Goal: Task Accomplishment & Management: Manage account settings

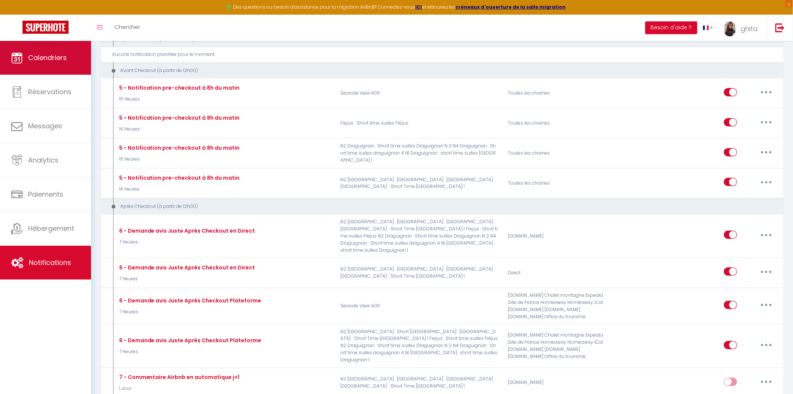
scroll to position [1455, 0]
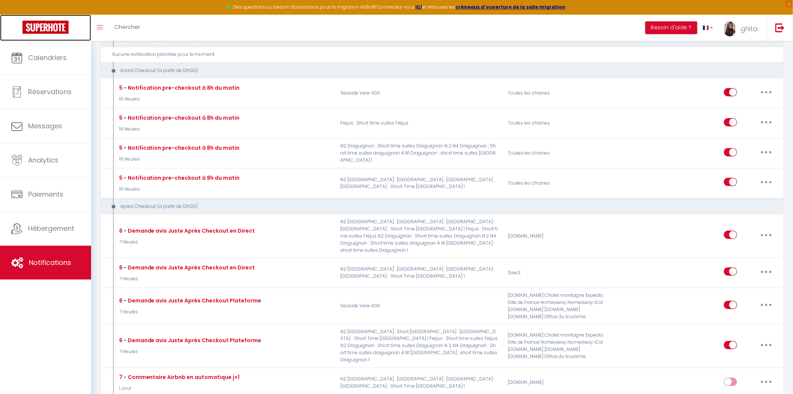
click at [51, 28] on img at bounding box center [45, 27] width 46 height 13
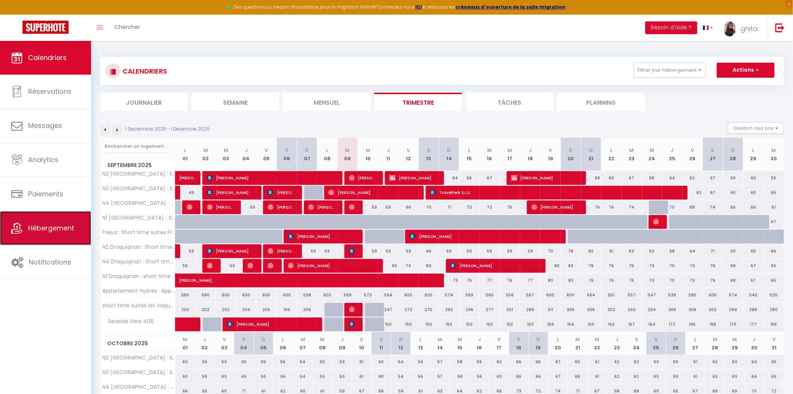
click at [46, 225] on span "Hébergement" at bounding box center [51, 227] width 46 height 9
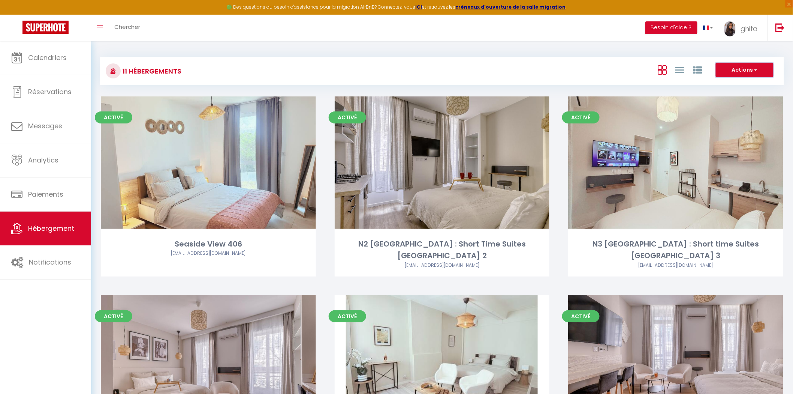
click at [751, 66] on button "Actions" at bounding box center [745, 70] width 58 height 15
click at [31, 226] on span "Hébergement" at bounding box center [51, 227] width 46 height 9
click at [741, 70] on button "Actions" at bounding box center [745, 70] width 58 height 15
click at [749, 24] on span "ghita" at bounding box center [750, 28] width 18 height 9
click at [736, 51] on link "Paramètres" at bounding box center [737, 52] width 55 height 13
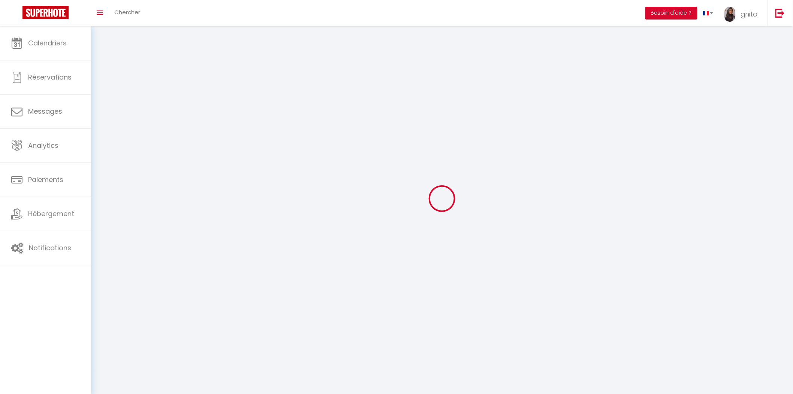
type input "ghita"
type input "vareille"
type input "0609154202"
type input "65, IMP DES RESTANQUES, chemin impair"
type input "83550"
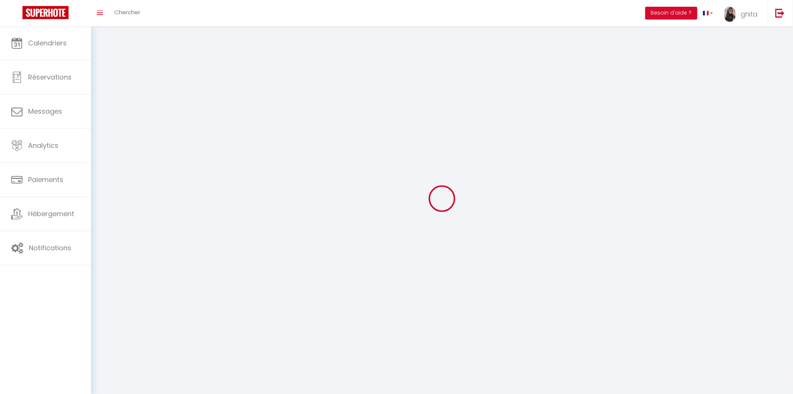
type input "VIDAUBAN"
type input "p2BFmmOYgppDcuvxibtpJnMwS"
type input "slWC8WfSqi2ySGxtDgEObB1sN"
select select "28"
select select "fr"
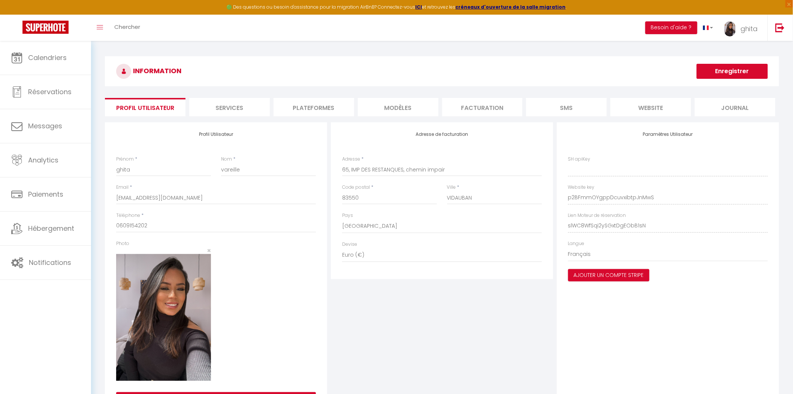
type input "p2BFmmOYgppDcuvxibtpJnMwS"
type input "slWC8WfSqi2ySGxtDgEObB1sN"
type input "[URL][DOMAIN_NAME]"
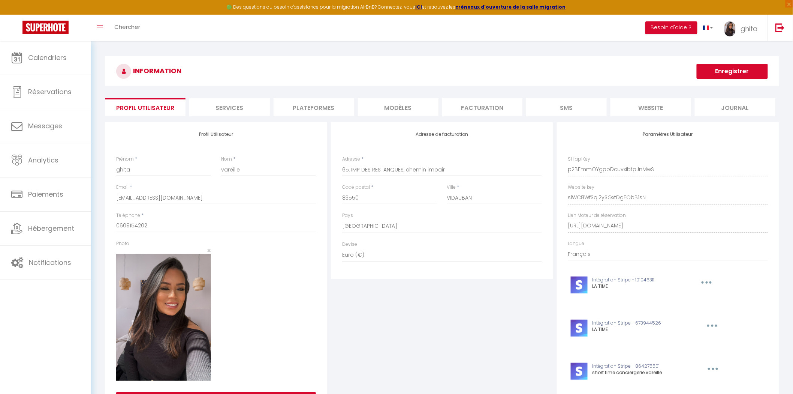
click at [336, 106] on li "Plateformes" at bounding box center [314, 107] width 81 height 18
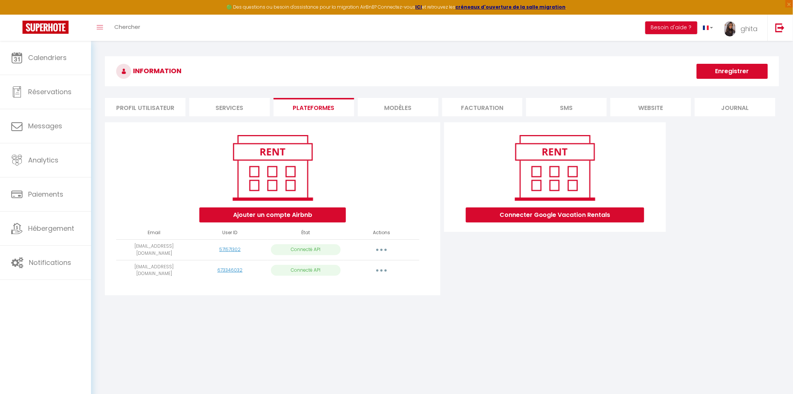
click at [388, 246] on button "button" at bounding box center [381, 250] width 21 height 12
click at [339, 262] on link "Importer les appartements" at bounding box center [348, 266] width 83 height 13
select select "44152"
select select "43337"
select select "43338"
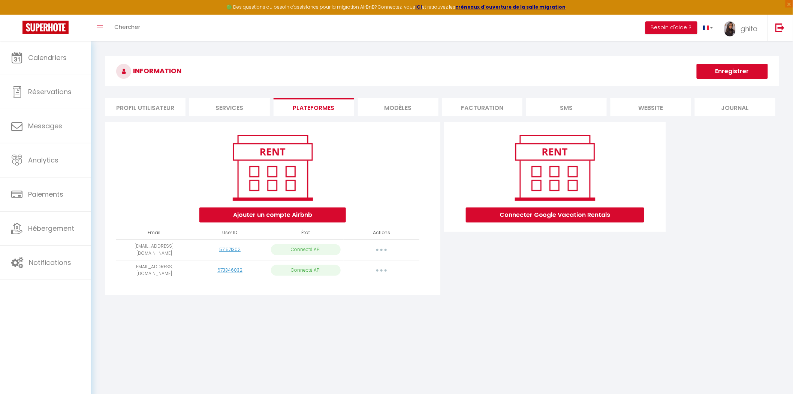
select select "43874"
select select "69731"
select select "69775"
select select "69862"
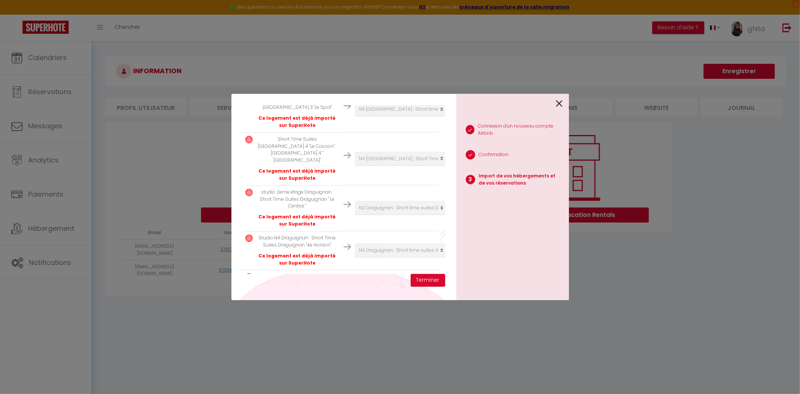
scroll to position [325, 0]
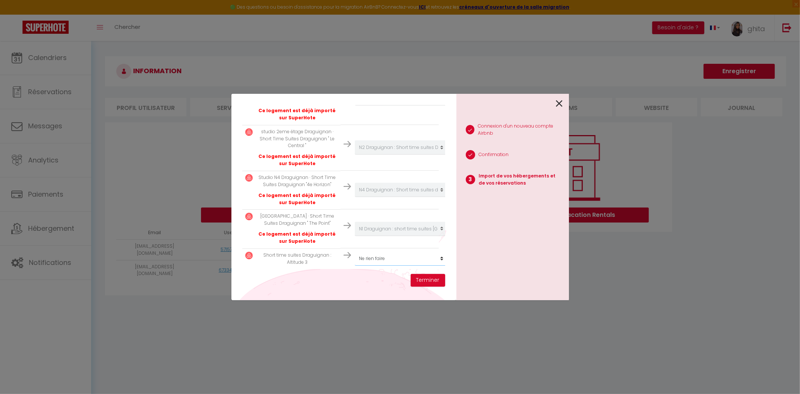
click at [381, 252] on select "Créer un nouvel hébergement Ne rien faire Seaside View 406 N2 Toulon : Short Ti…" at bounding box center [401, 258] width 92 height 14
click at [426, 253] on select "Créer un nouvel hébergement Ne rien faire Seaside View 406 N2 Toulon : Short Ti…" at bounding box center [401, 258] width 92 height 14
click at [349, 251] on div "Créer un nouvel hébergement Ne rien faire Seaside View 406 N2 Toulon : Short Ti…" at bounding box center [389, 258] width 92 height 14
click at [406, 254] on select "Créer un nouvel hébergement Ne rien faire Seaside View 406 N2 Toulon : Short Ti…" at bounding box center [401, 258] width 92 height 14
select select "create_new"
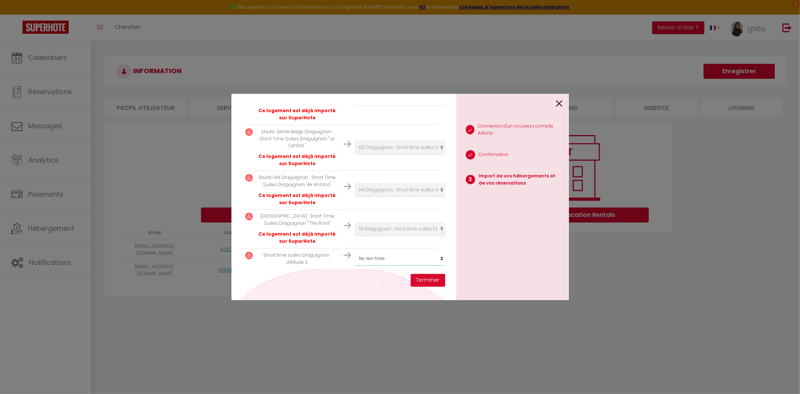
click at [355, 251] on select "Créer un nouvel hébergement Ne rien faire Seaside View 406 N2 Toulon : Short Ti…" at bounding box center [401, 258] width 92 height 14
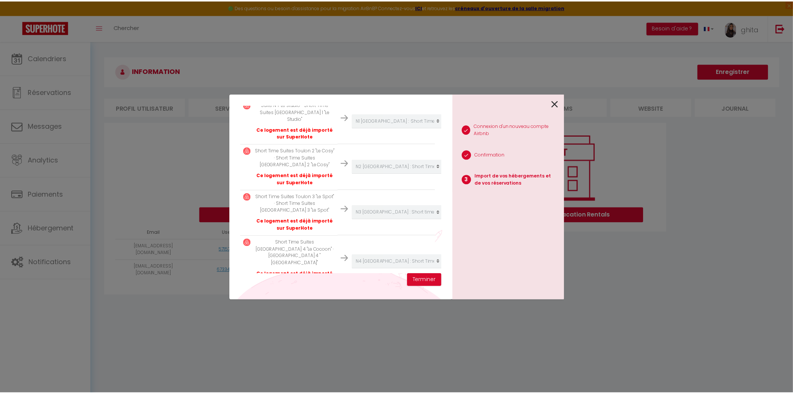
scroll to position [166, 0]
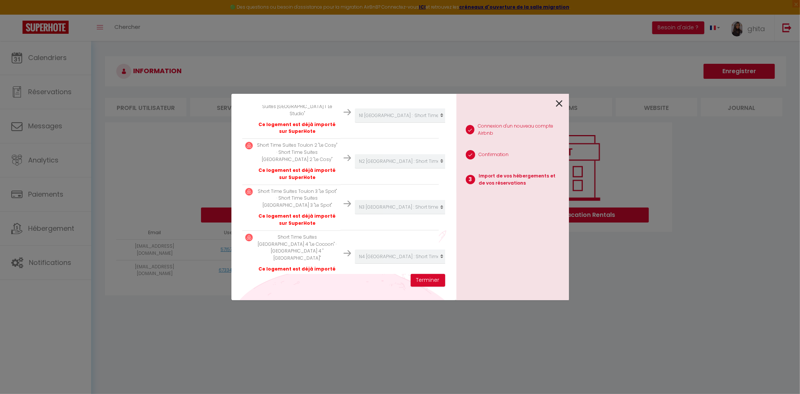
click at [562, 101] on icon at bounding box center [559, 103] width 7 height 11
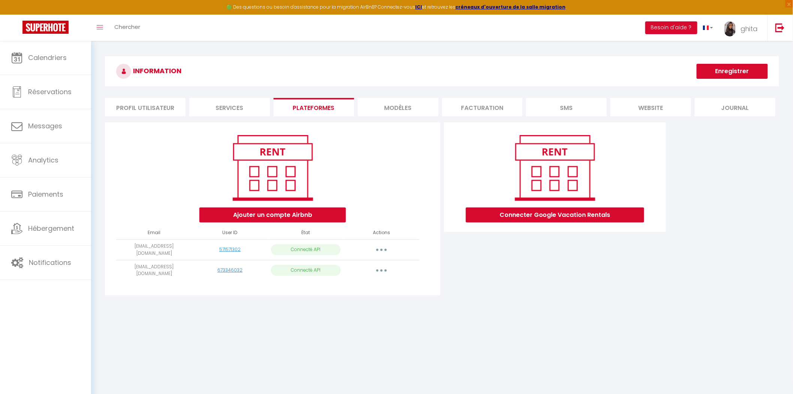
click at [387, 246] on button "button" at bounding box center [381, 250] width 21 height 12
click at [338, 291] on link "Reconnecter le compte" at bounding box center [348, 293] width 83 height 13
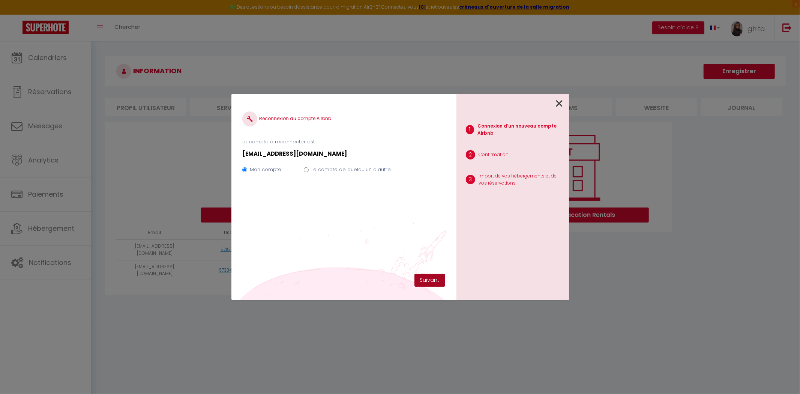
click at [422, 279] on button "Suivant" at bounding box center [429, 280] width 31 height 13
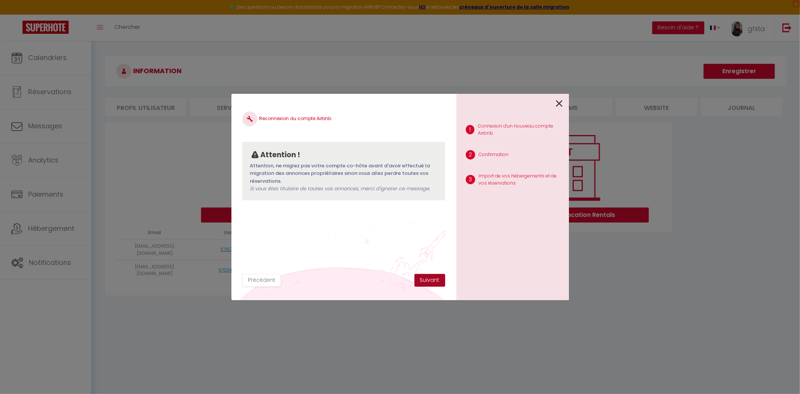
click at [427, 284] on button "Suivant" at bounding box center [429, 280] width 31 height 13
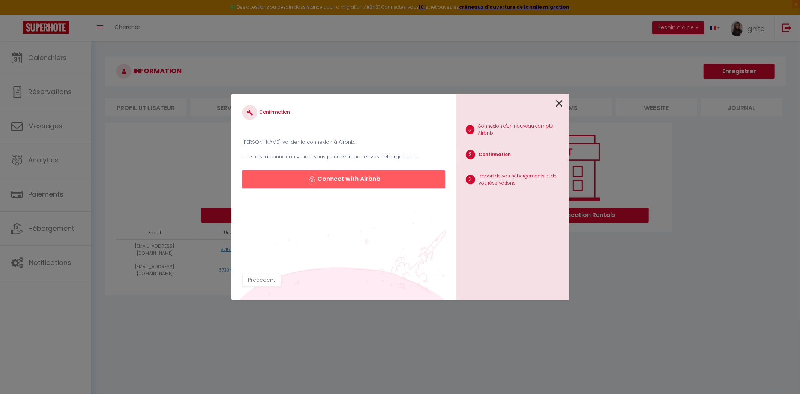
click at [346, 180] on button "Connect with Airbnb" at bounding box center [343, 179] width 202 height 18
click at [559, 98] on icon at bounding box center [559, 103] width 7 height 11
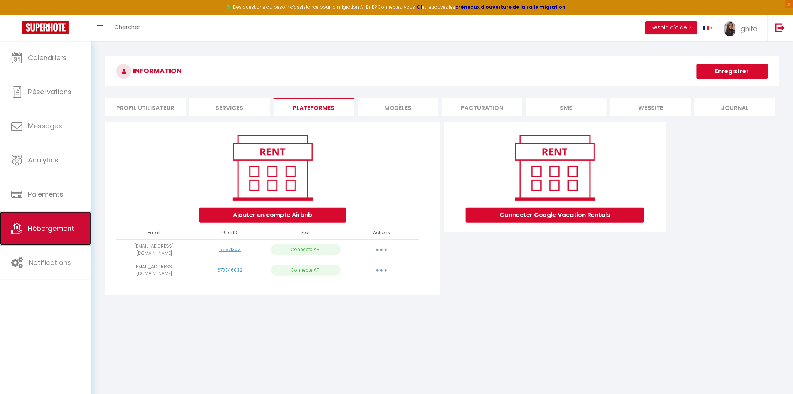
click at [13, 235] on link "Hébergement" at bounding box center [45, 228] width 91 height 34
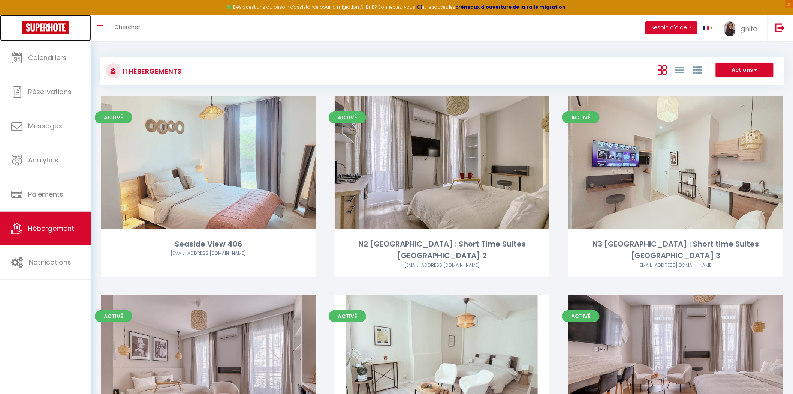
click at [35, 24] on img at bounding box center [45, 27] width 46 height 13
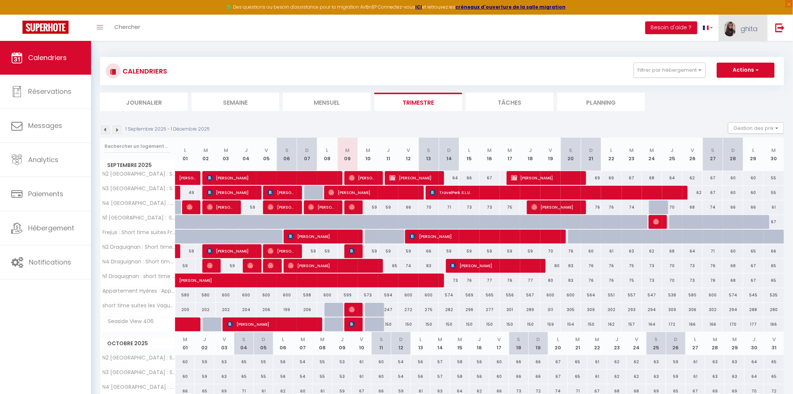
click at [757, 29] on span "ghita" at bounding box center [750, 28] width 18 height 9
click at [742, 51] on link "Paramètres" at bounding box center [737, 52] width 55 height 13
select select "fr"
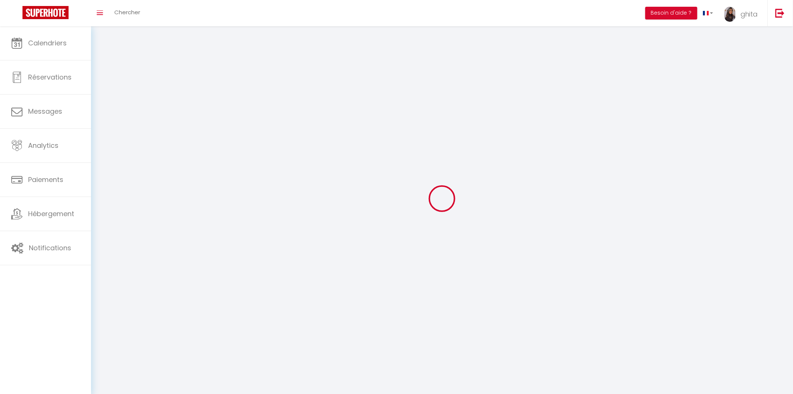
type input "ghita"
type input "vareille"
type input "0609154202"
type input "65, IMP DES RESTANQUES, chemin impair"
type input "83550"
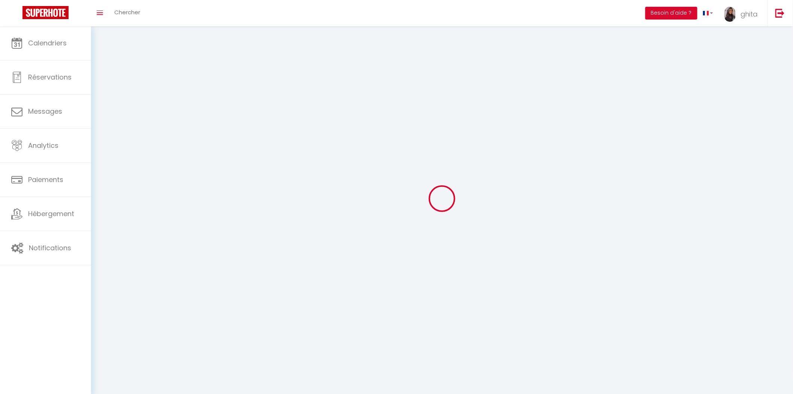
type input "VIDAUBAN"
type input "p2BFmmOYgppDcuvxibtpJnMwS"
type input "slWC8WfSqi2ySGxtDgEObB1sN"
select select "28"
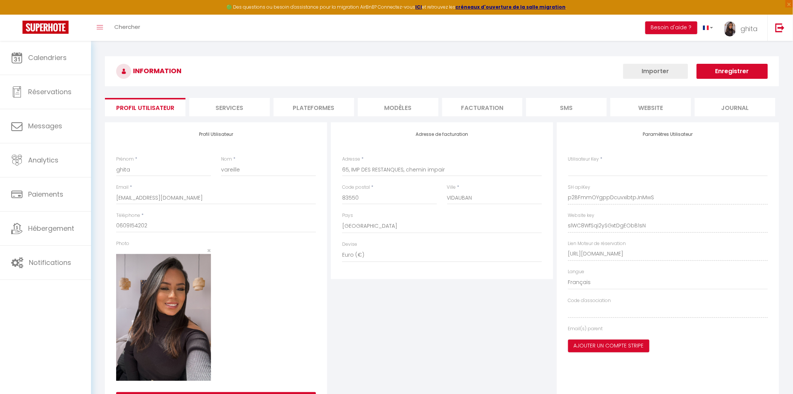
type input "p2BFmmOYgppDcuvxibtpJnMwS"
type input "slWC8WfSqi2ySGxtDgEObB1sN"
type input "[URL][DOMAIN_NAME]"
select select "fr"
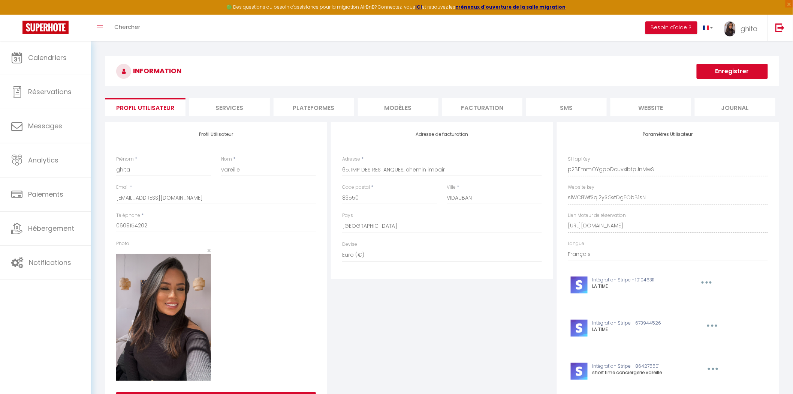
click at [315, 106] on li "Plateformes" at bounding box center [314, 107] width 81 height 18
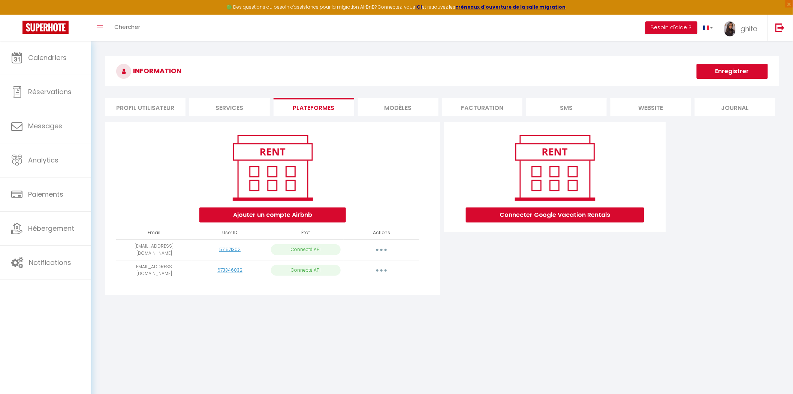
click at [304, 245] on p "Connecté API" at bounding box center [306, 249] width 70 height 11
click at [381, 249] on icon "button" at bounding box center [382, 250] width 2 height 2
click at [357, 265] on link "Importer les appartements" at bounding box center [348, 266] width 83 height 13
select select "44152"
select select "43337"
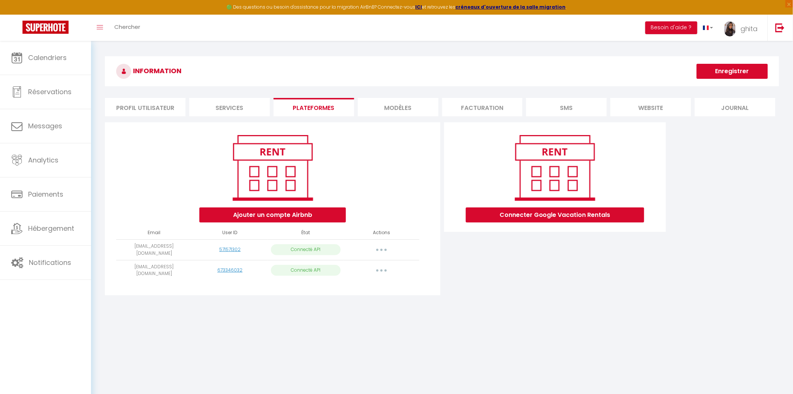
select select "43338"
select select "43874"
select select "69731"
select select "69775"
select select "69862"
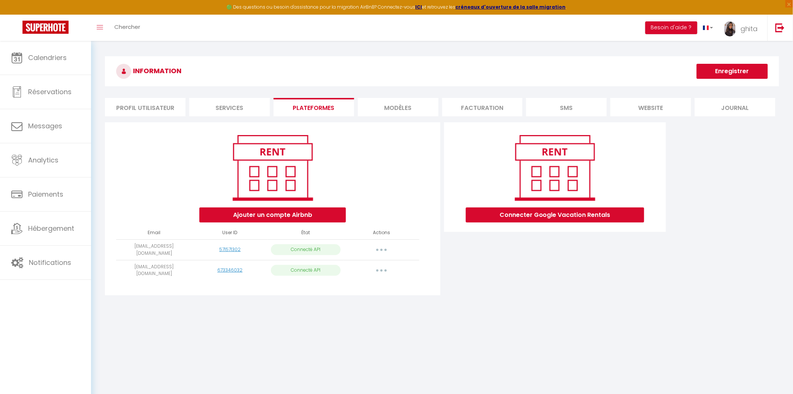
select select
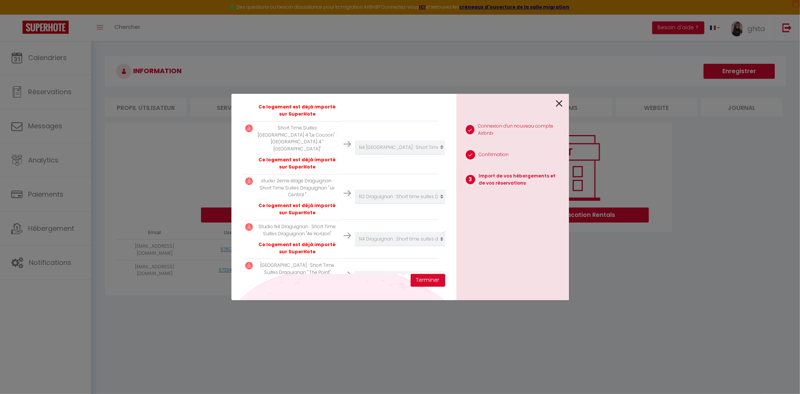
scroll to position [325, 0]
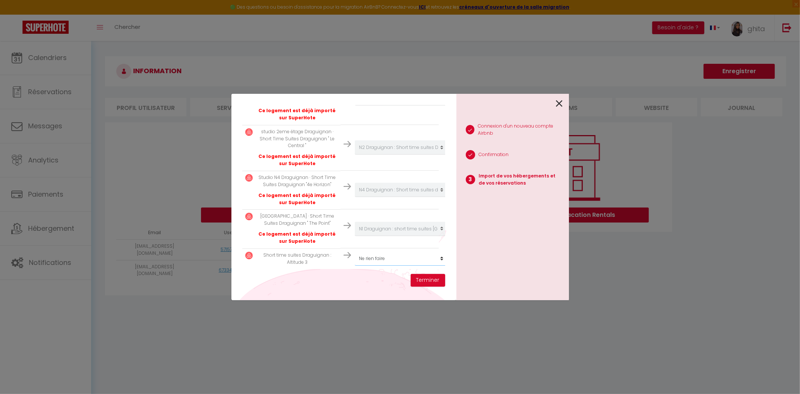
click at [415, 253] on select "Créer un nouvel hébergement Ne rien faire Seaside View 406 N2 Toulon : Short Ti…" at bounding box center [401, 258] width 92 height 14
click at [560, 101] on icon at bounding box center [559, 103] width 7 height 11
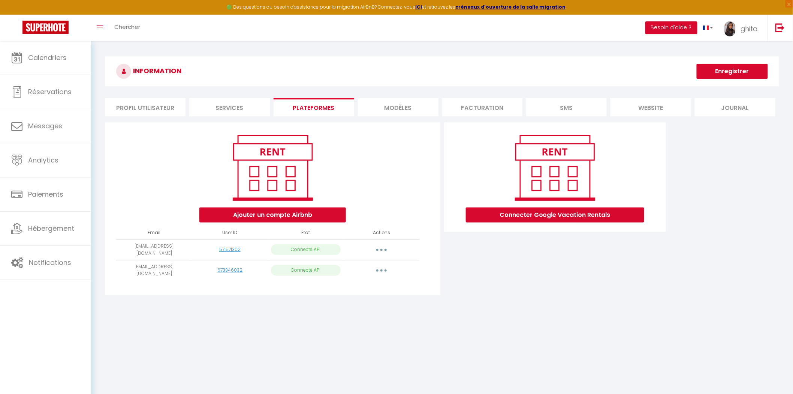
click at [379, 244] on button "button" at bounding box center [381, 250] width 21 height 12
click at [355, 289] on link "Reconnecter le compte" at bounding box center [348, 293] width 83 height 13
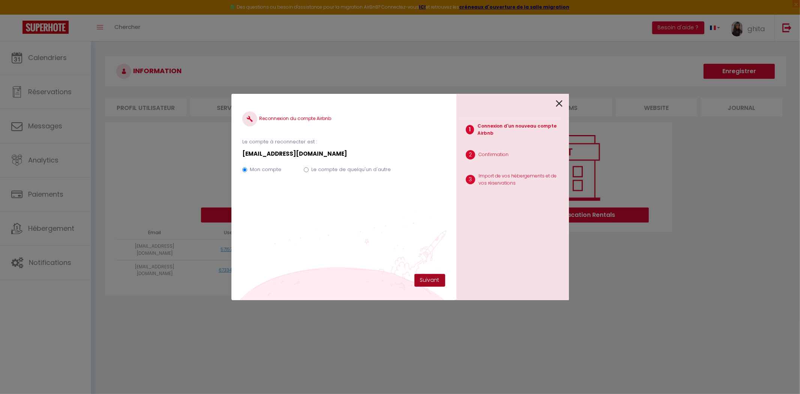
click at [430, 278] on button "Suivant" at bounding box center [429, 280] width 31 height 13
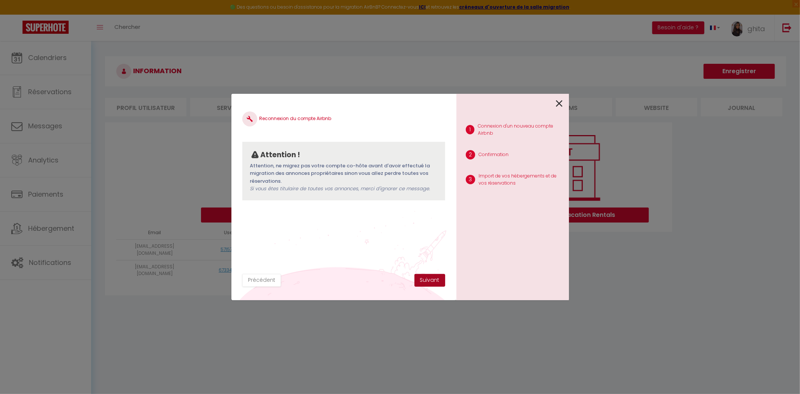
click at [434, 276] on button "Suivant" at bounding box center [429, 280] width 31 height 13
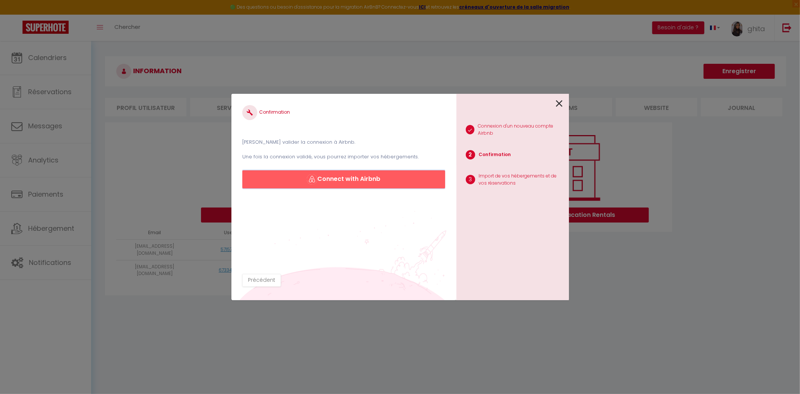
click at [355, 177] on button "Connect with Airbnb" at bounding box center [343, 179] width 202 height 18
click at [346, 181] on button "Connect with Airbnb" at bounding box center [343, 179] width 202 height 18
click at [378, 182] on button "Connect with Airbnb" at bounding box center [343, 179] width 202 height 18
click at [558, 100] on icon at bounding box center [559, 103] width 7 height 11
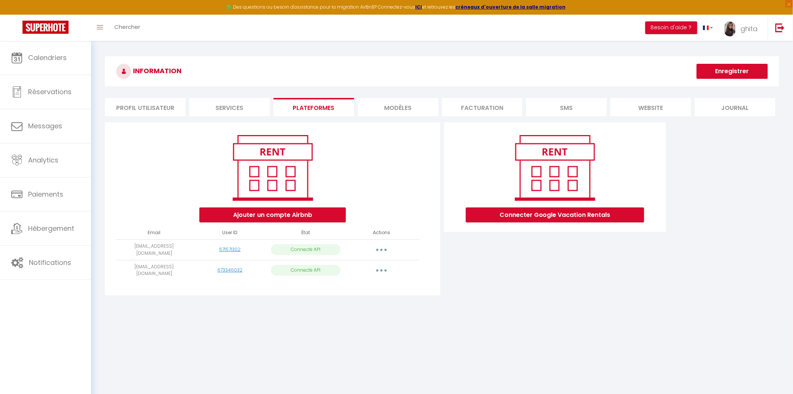
click at [384, 266] on button "button" at bounding box center [381, 270] width 21 height 12
click at [345, 282] on link "Importer les appartements" at bounding box center [348, 287] width 83 height 13
select select "71366"
select select "72967"
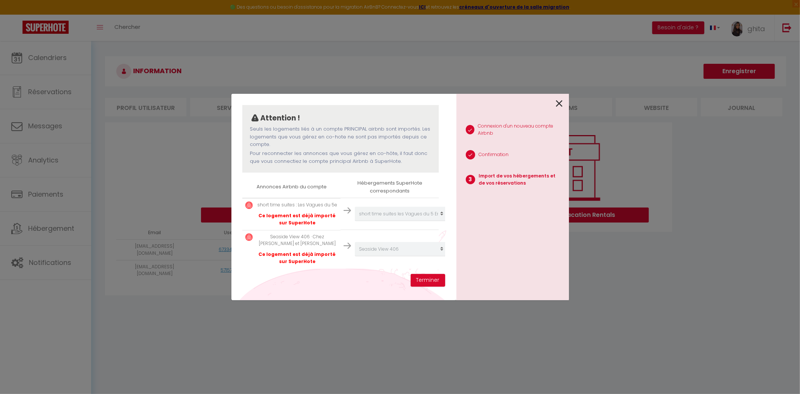
scroll to position [74, 0]
click at [558, 104] on icon at bounding box center [559, 103] width 7 height 11
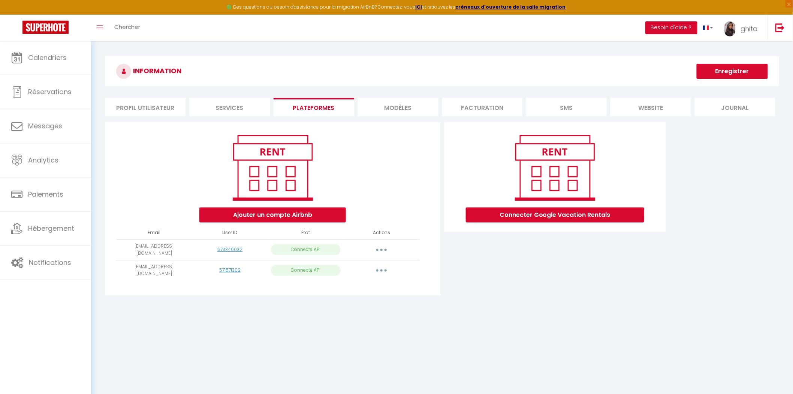
click at [381, 269] on icon "button" at bounding box center [382, 270] width 2 height 2
click at [361, 287] on link "Importer les appartements" at bounding box center [348, 287] width 83 height 13
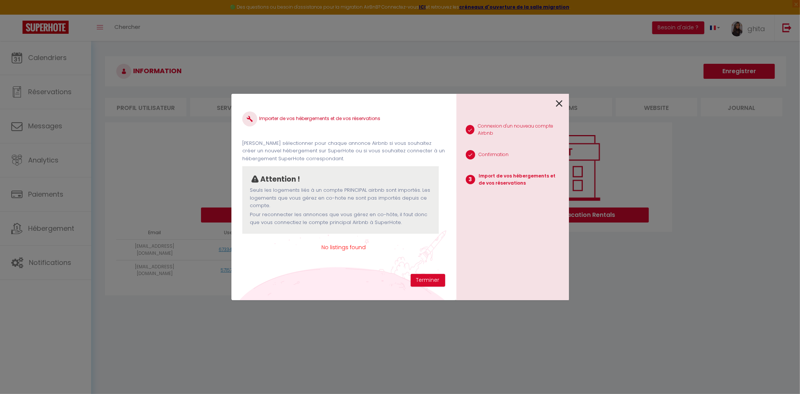
click at [559, 102] on icon at bounding box center [559, 103] width 7 height 11
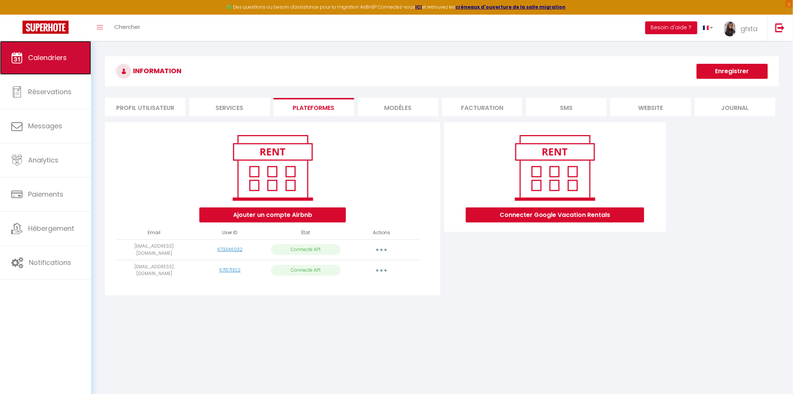
click at [61, 63] on link "Calendriers" at bounding box center [45, 58] width 91 height 34
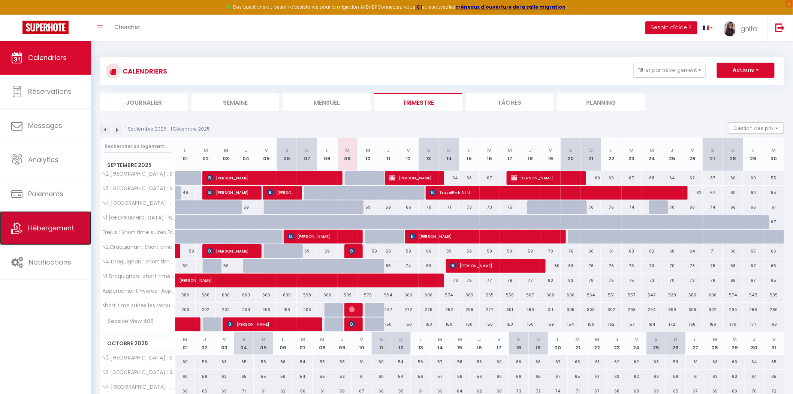
click at [39, 233] on link "Hébergement" at bounding box center [45, 228] width 91 height 34
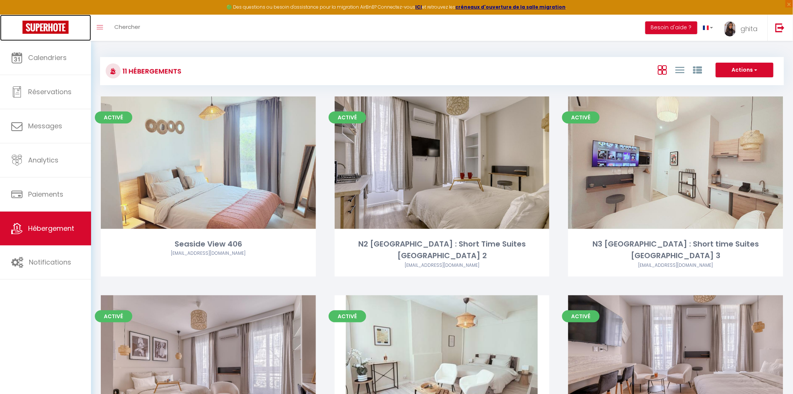
click at [49, 21] on img at bounding box center [45, 27] width 46 height 13
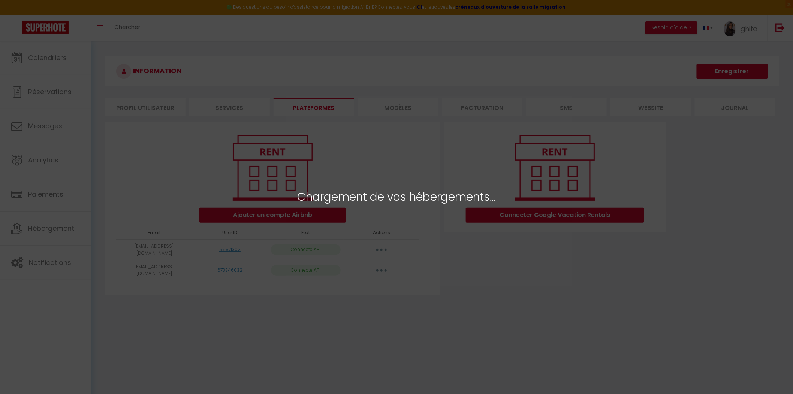
select select "44152"
select select "43337"
select select "43338"
select select "43874"
select select "69731"
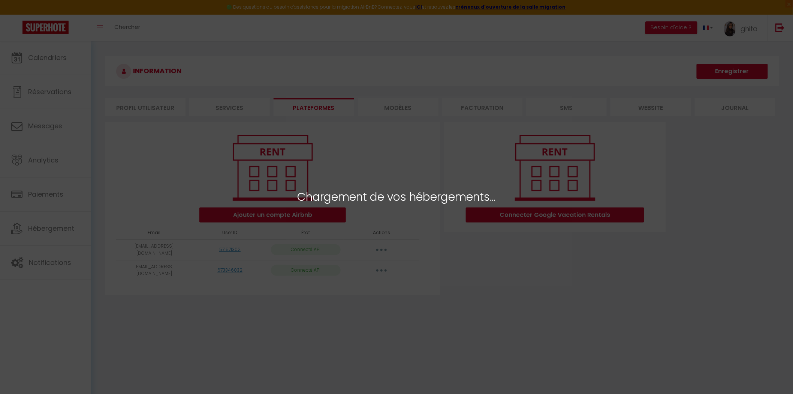
select select "69775"
select select "69862"
select select
select select "71366"
select select "72967"
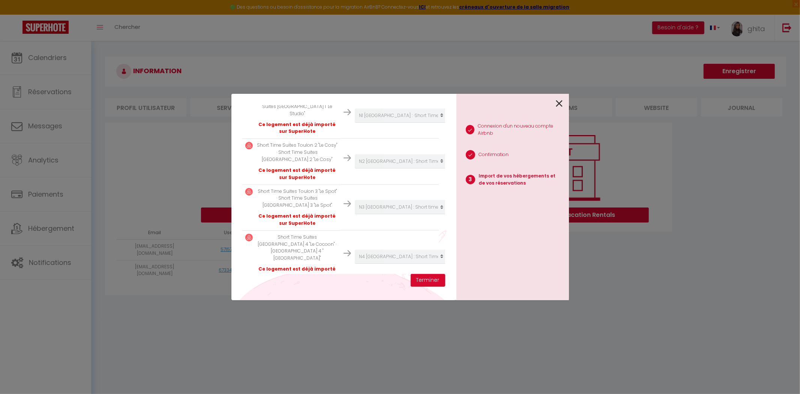
scroll to position [403, 0]
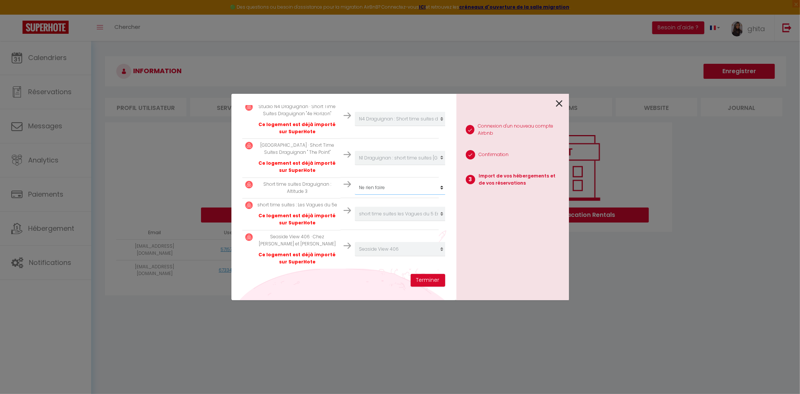
click at [423, 180] on select "Créer un nouvel hébergement Ne rien faire Seaside View 406 [GEOGRAPHIC_DATA] : …" at bounding box center [401, 187] width 92 height 14
select select "create_new"
click at [355, 180] on select "Créer un nouvel hébergement Ne rien faire Seaside View 406 [GEOGRAPHIC_DATA] : …" at bounding box center [401, 187] width 92 height 14
click at [430, 278] on button "Terminer" at bounding box center [428, 280] width 34 height 13
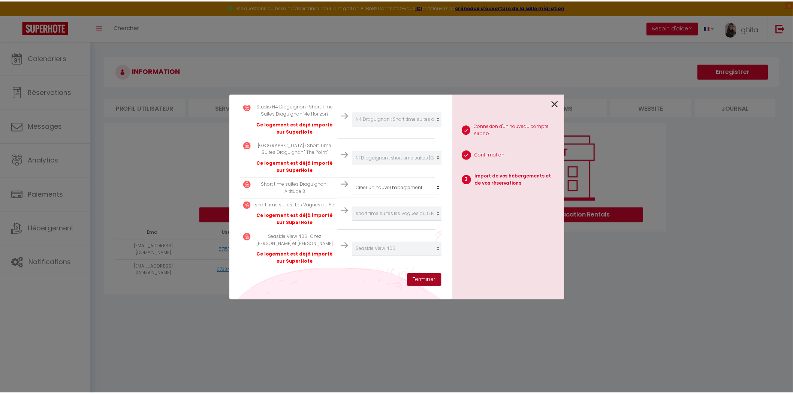
scroll to position [421, 0]
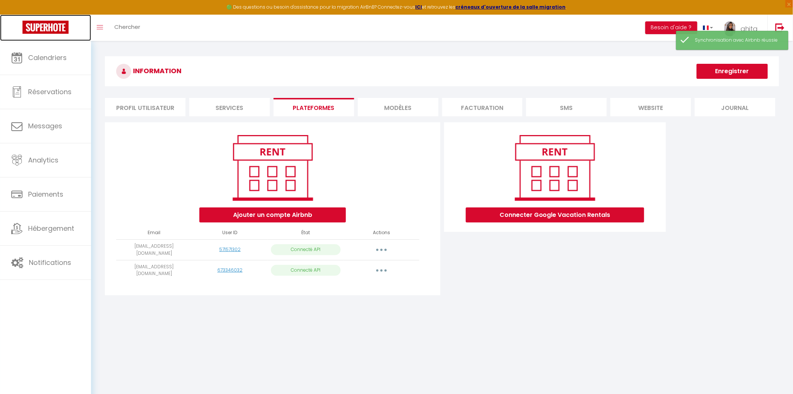
click at [46, 27] on img at bounding box center [45, 27] width 46 height 13
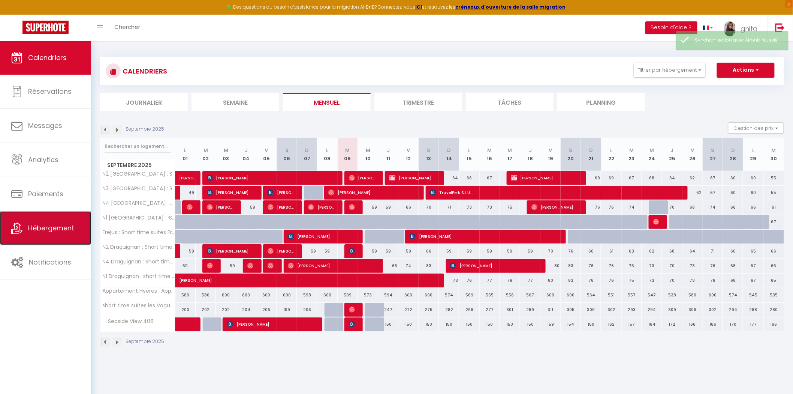
click at [62, 238] on link "Hébergement" at bounding box center [45, 228] width 91 height 34
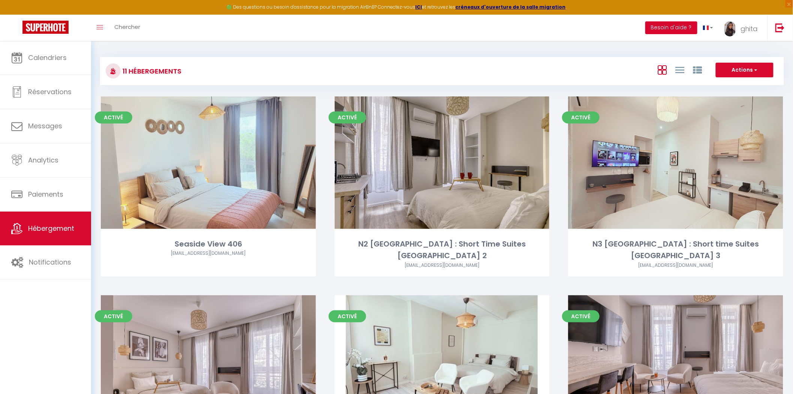
click at [684, 24] on button "Besoin d'aide ?" at bounding box center [672, 27] width 52 height 13
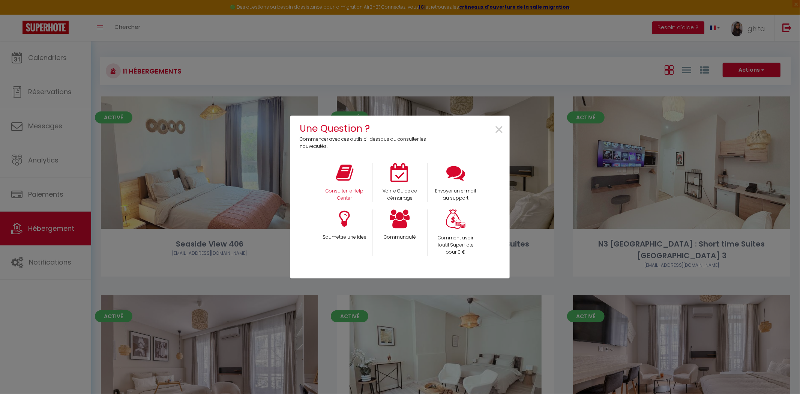
click at [346, 182] on div "Consulter le Help Center" at bounding box center [344, 182] width 55 height 39
click at [346, 189] on p "Consulter le Help Center" at bounding box center [345, 194] width 46 height 14
click at [502, 129] on span "×" at bounding box center [499, 130] width 10 height 24
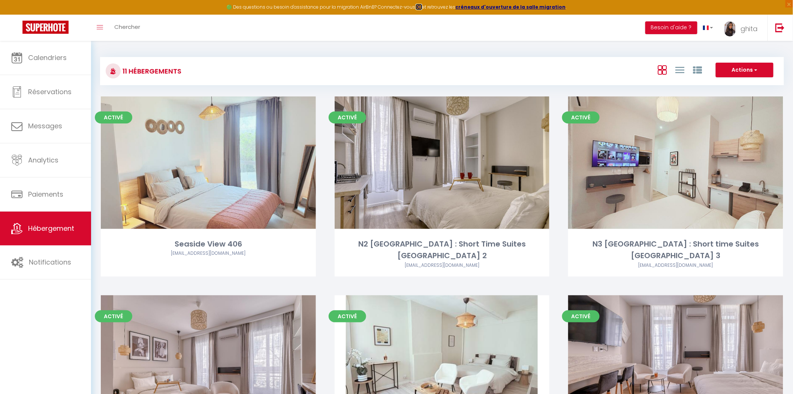
click at [423, 6] on strong "ICI" at bounding box center [419, 7] width 7 height 6
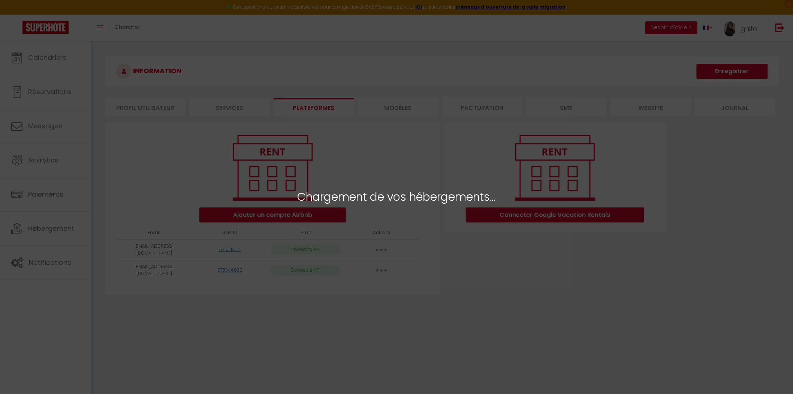
select select "44152"
select select "43337"
select select "43338"
select select "43874"
select select "69731"
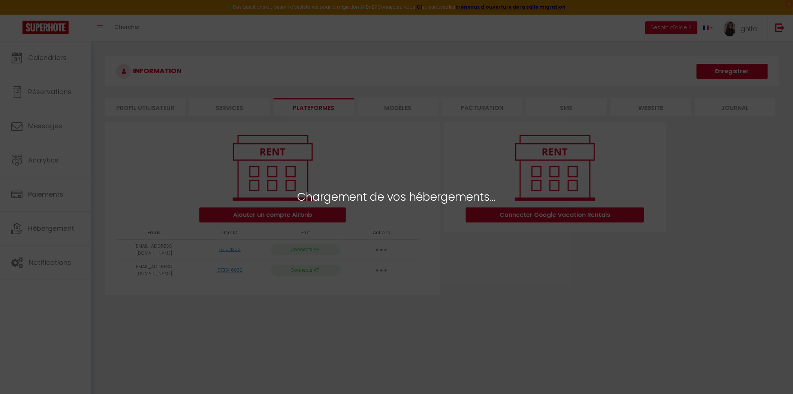
select select "69775"
select select "69862"
select select
select select "71366"
select select "72967"
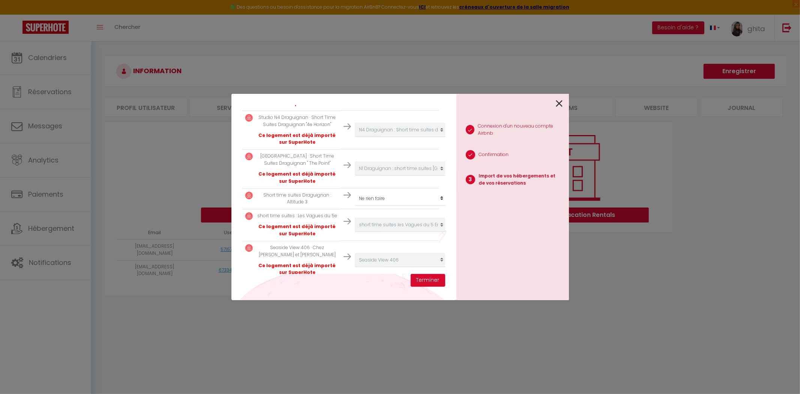
scroll to position [403, 0]
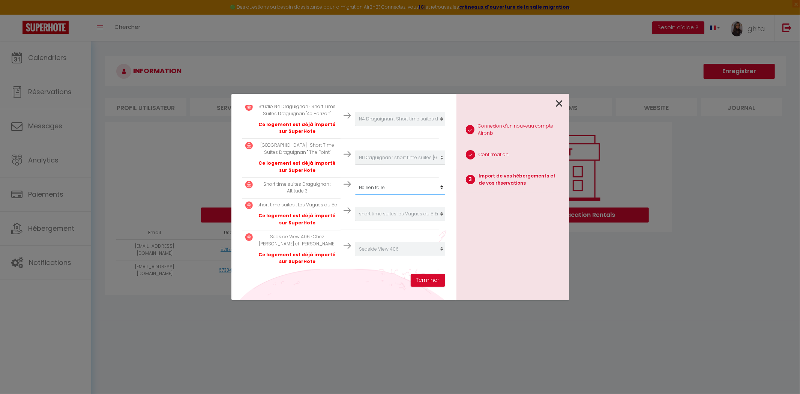
click at [436, 180] on select "Créer un nouvel hébergement Ne rien faire Seaside View 406 [GEOGRAPHIC_DATA] : …" at bounding box center [401, 187] width 92 height 14
click at [400, 180] on select "Créer un nouvel hébergement Ne rien faire Seaside View 406 [GEOGRAPHIC_DATA] : …" at bounding box center [401, 187] width 92 height 14
select select "create_new"
click at [355, 180] on select "Créer un nouvel hébergement Ne rien faire Seaside View 406 [GEOGRAPHIC_DATA] : …" at bounding box center [401, 187] width 92 height 14
click at [433, 279] on button "Terminer" at bounding box center [428, 280] width 34 height 13
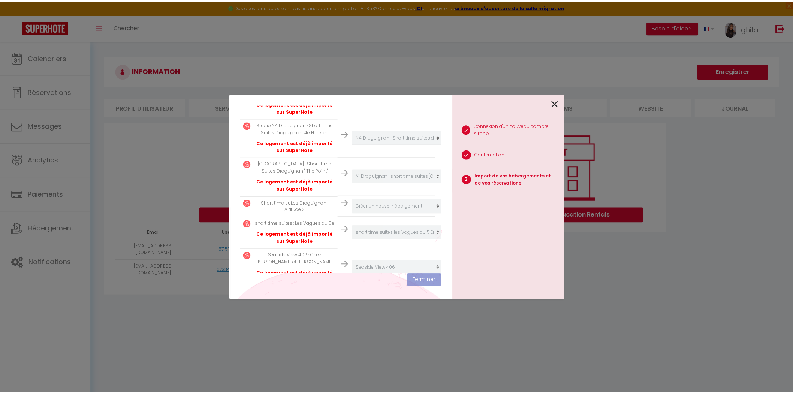
scroll to position [421, 0]
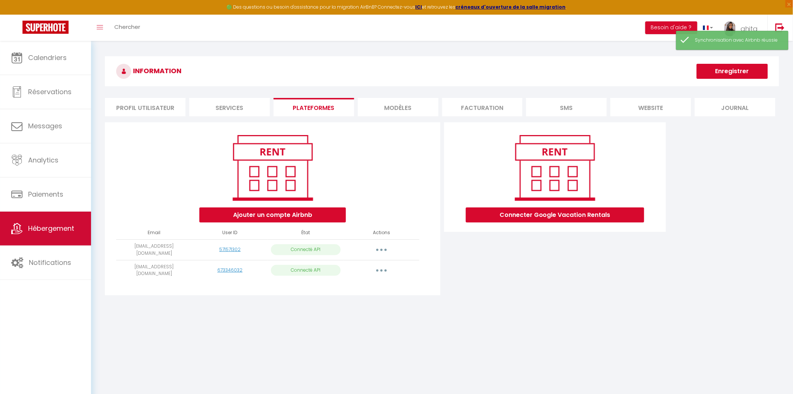
click at [58, 235] on link "Hébergement" at bounding box center [45, 228] width 91 height 34
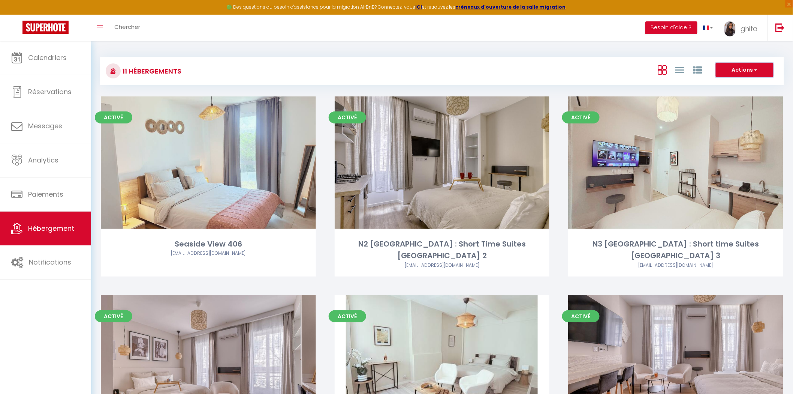
click at [749, 75] on button "Actions" at bounding box center [745, 70] width 58 height 15
click at [734, 83] on li "Créer un Hébergement" at bounding box center [739, 85] width 69 height 8
select select "3"
select select "2"
select select "1"
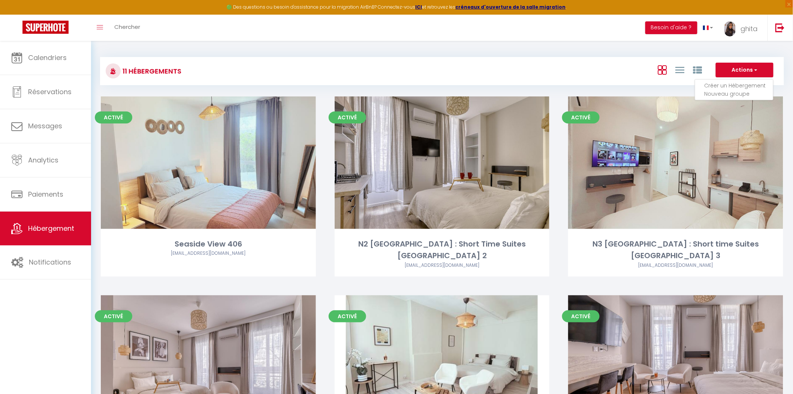
select select "1"
select select
select select "28"
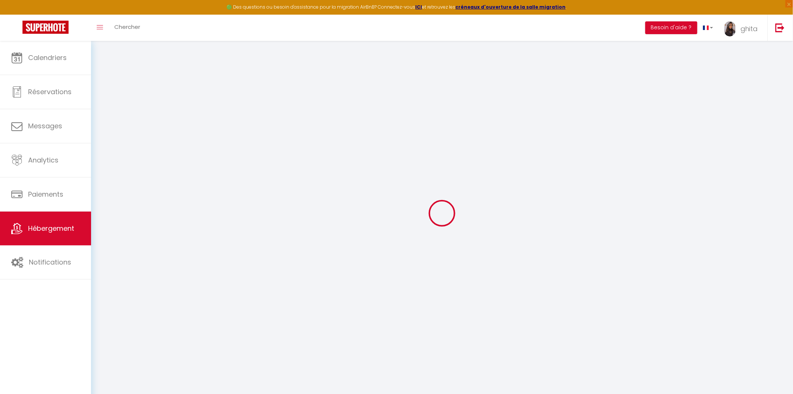
select select
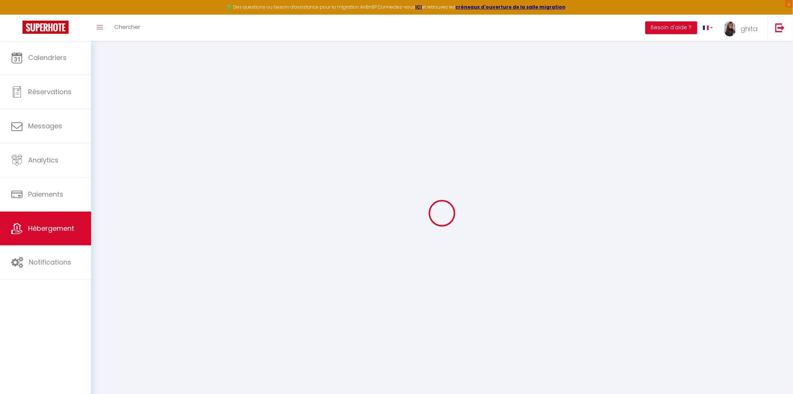
select select
checkbox input "false"
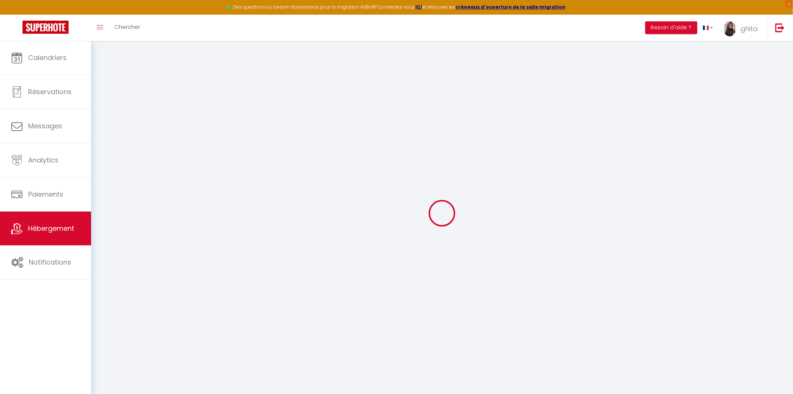
select select
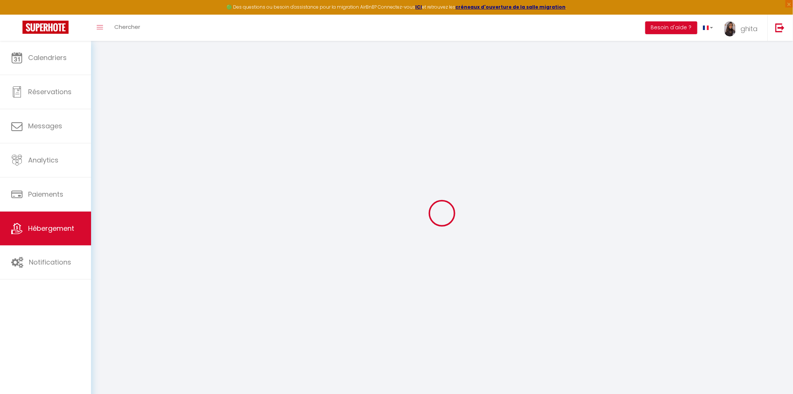
select select
checkbox input "false"
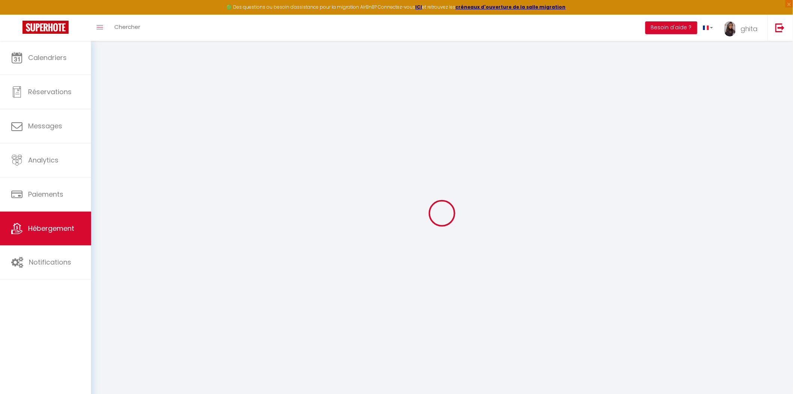
checkbox input "false"
select select
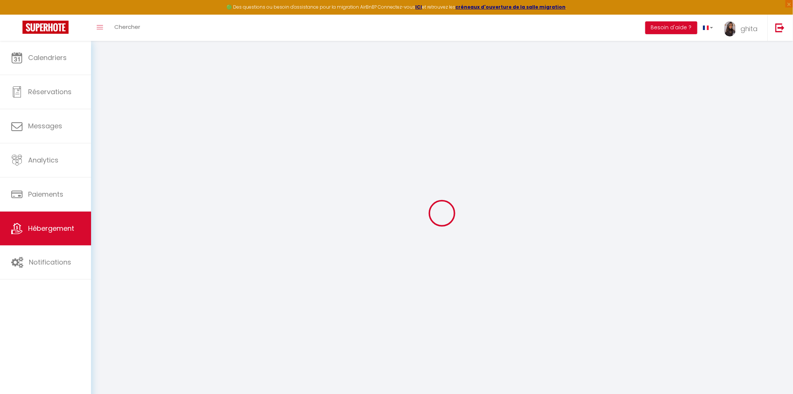
select select
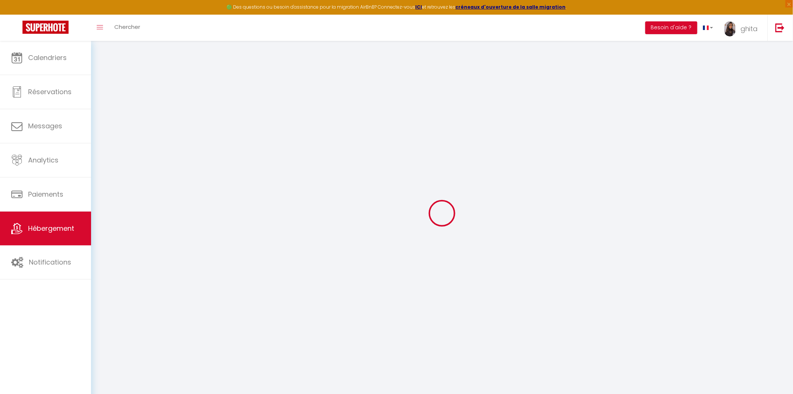
checkbox input "false"
select select
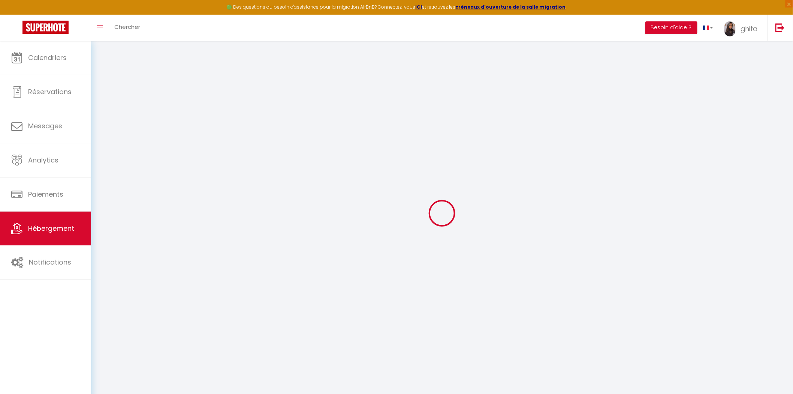
select select
checkbox input "false"
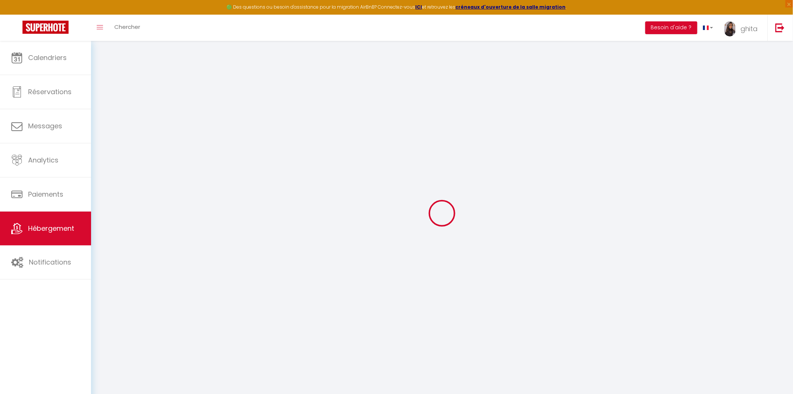
checkbox input "false"
select select
select select "15:00"
select select "23:45"
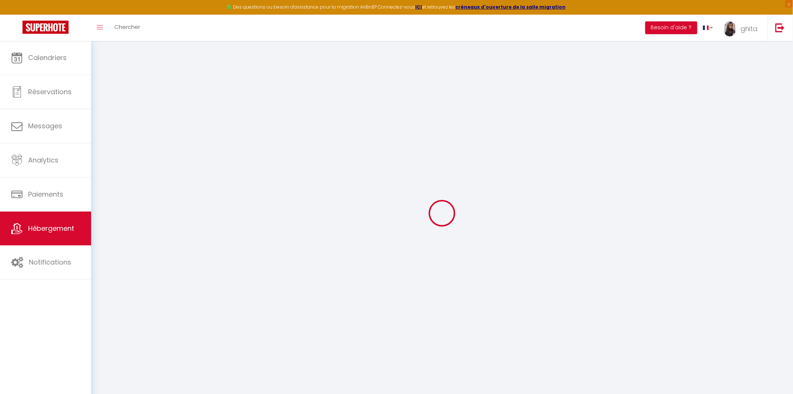
select select "11:00"
select select "30"
select select "120"
select select
checkbox input "false"
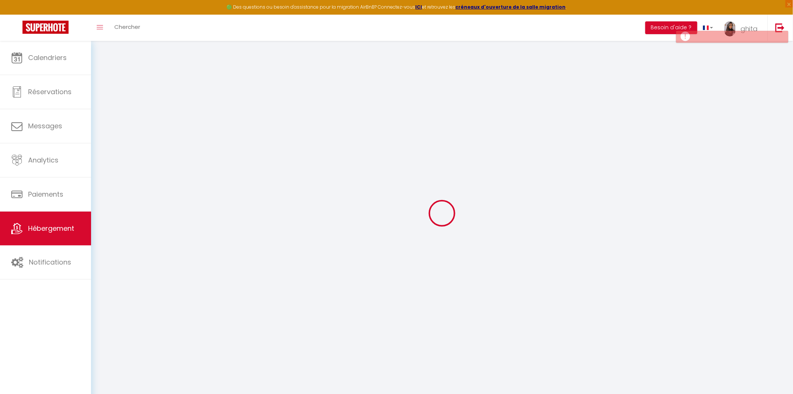
checkbox input "false"
select select
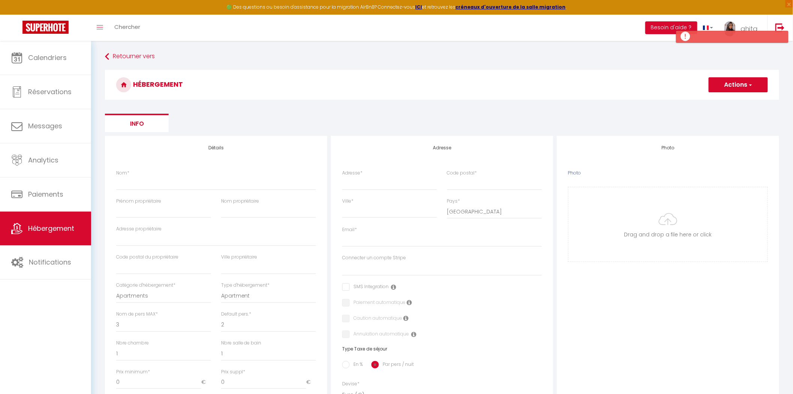
click at [755, 86] on button "Actions" at bounding box center [738, 84] width 59 height 15
click at [503, 116] on ul "Info" at bounding box center [442, 123] width 675 height 18
click at [140, 121] on li "Info" at bounding box center [137, 123] width 64 height 18
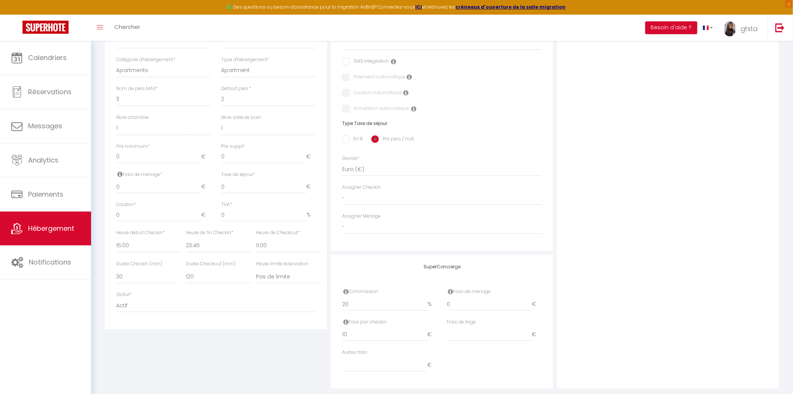
scroll to position [239, 0]
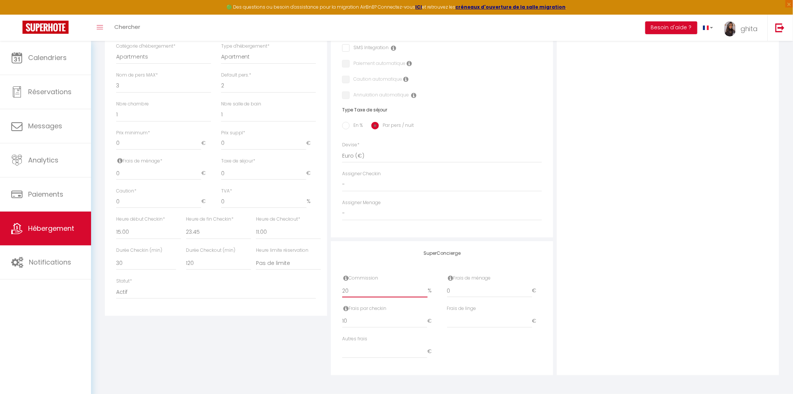
click at [376, 290] on input "20" at bounding box center [384, 290] width 85 height 13
type input "2"
select select
checkbox input "false"
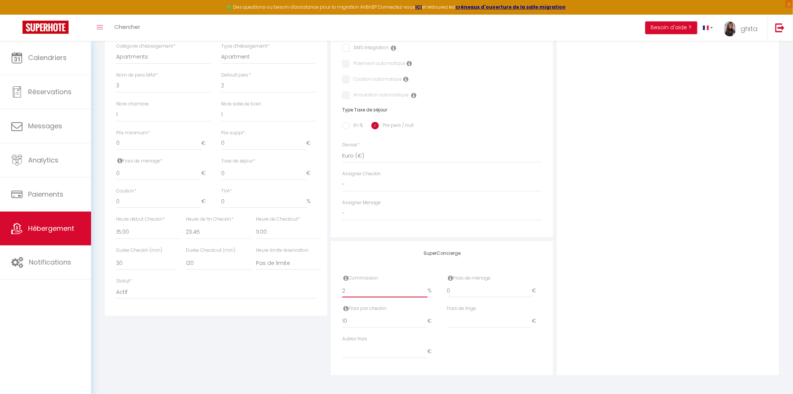
checkbox input "false"
select select
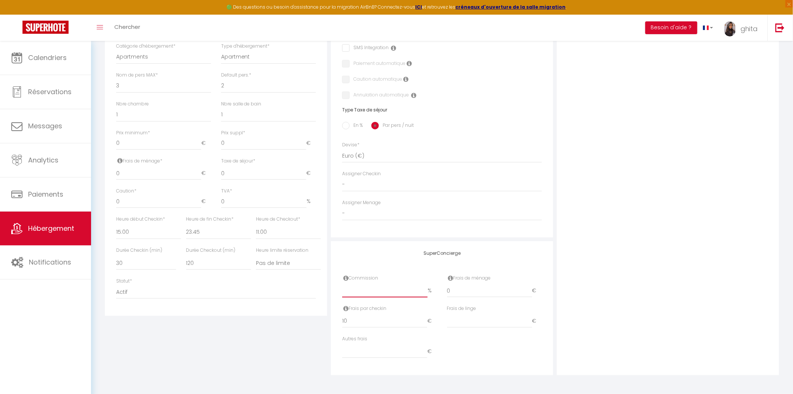
checkbox input "false"
select select
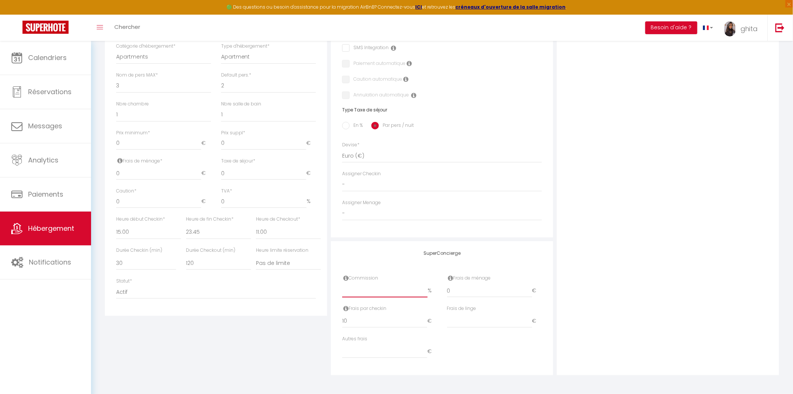
select select
click at [368, 319] on input "10" at bounding box center [384, 320] width 85 height 13
type input "1"
select select
checkbox input "false"
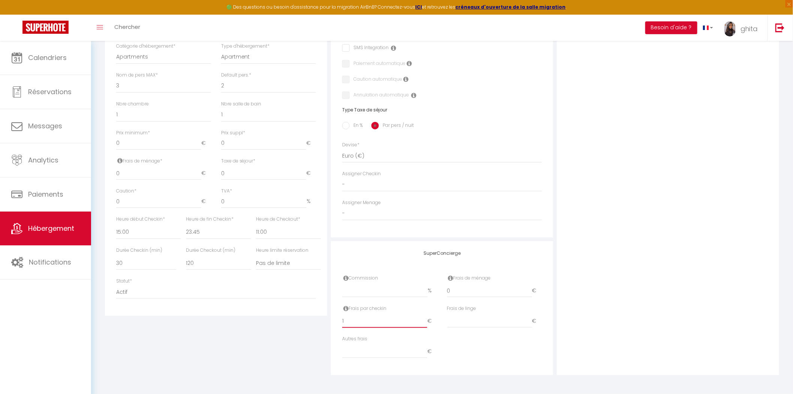
checkbox input "false"
select select
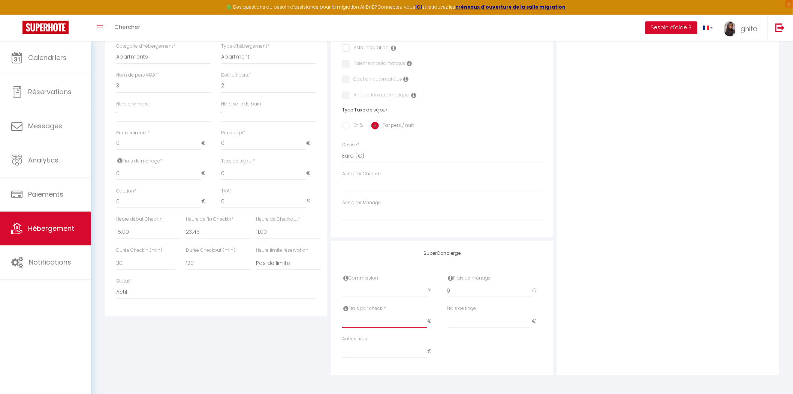
select select
checkbox input "false"
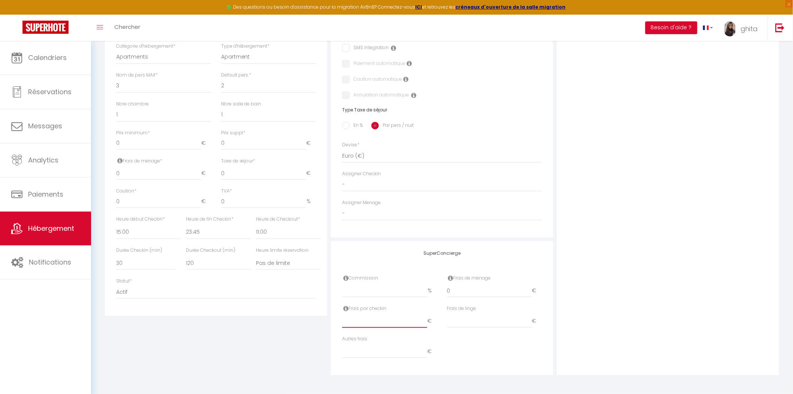
select select
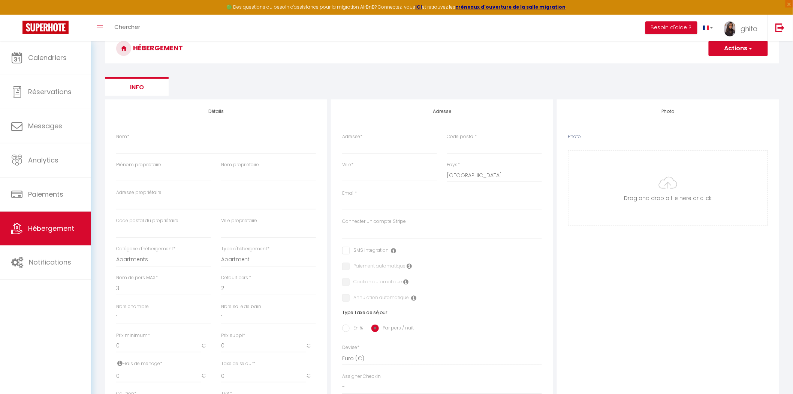
scroll to position [0, 0]
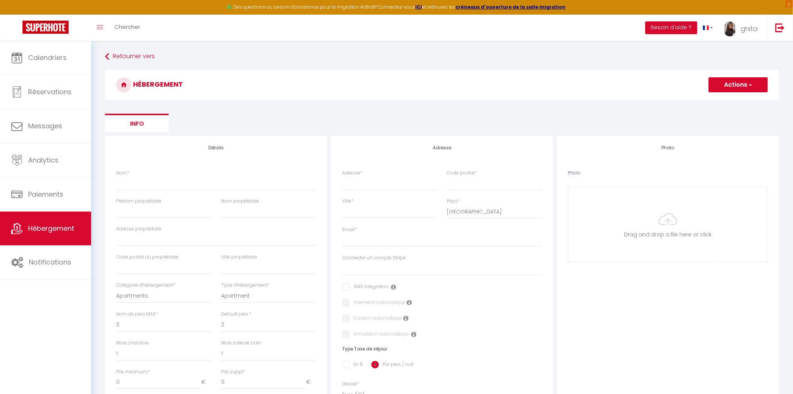
click at [739, 87] on button "Actions" at bounding box center [738, 84] width 59 height 15
click at [741, 102] on input "Enregistrer" at bounding box center [730, 100] width 28 height 7
select select
checkbox input "false"
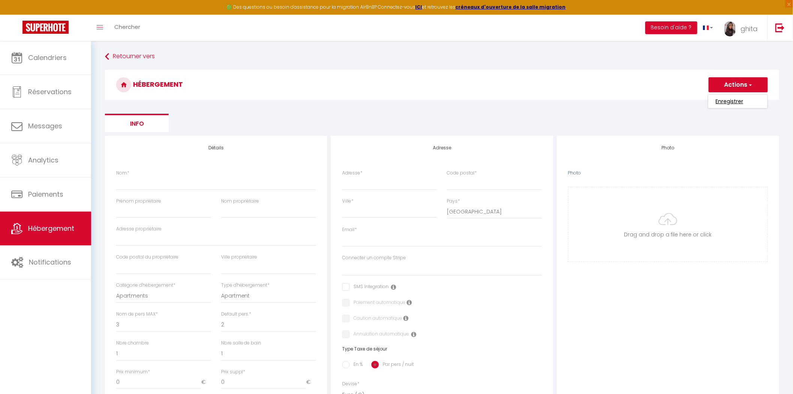
checkbox input "false"
select select
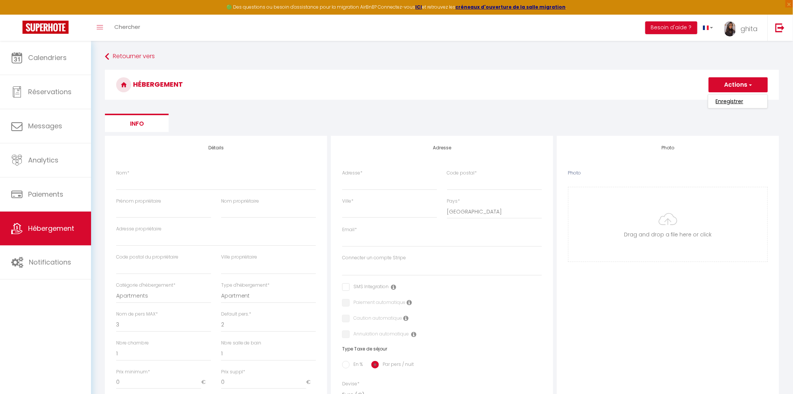
checkbox input "false"
select select
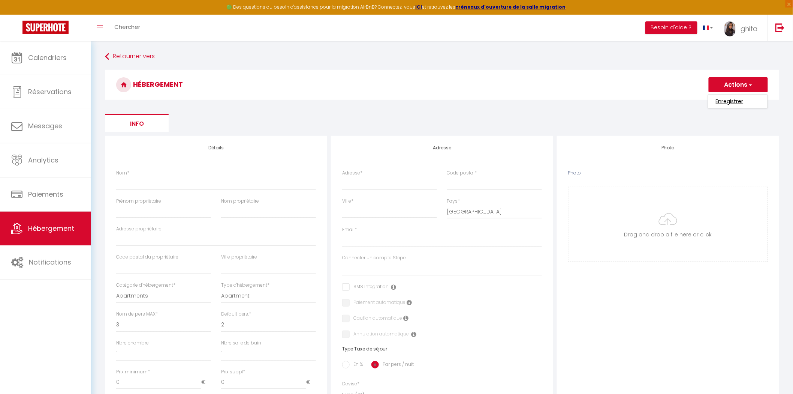
select select
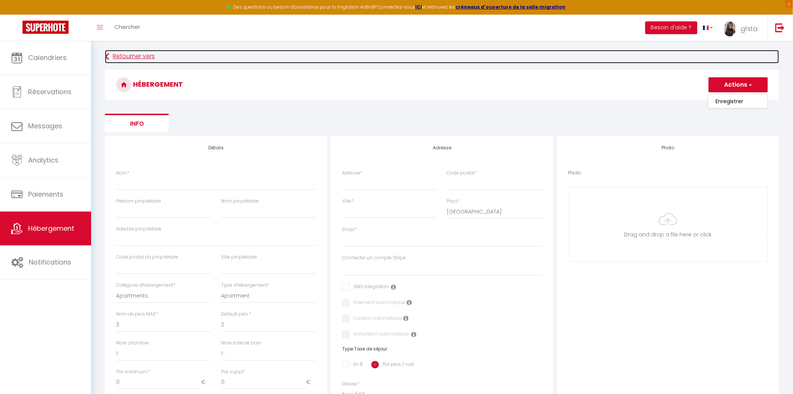
click at [124, 54] on link "Retourner vers" at bounding box center [442, 56] width 675 height 13
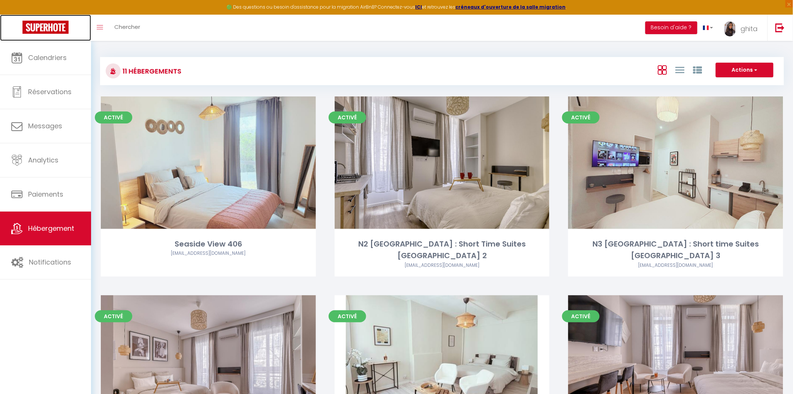
click at [42, 21] on img at bounding box center [45, 27] width 46 height 13
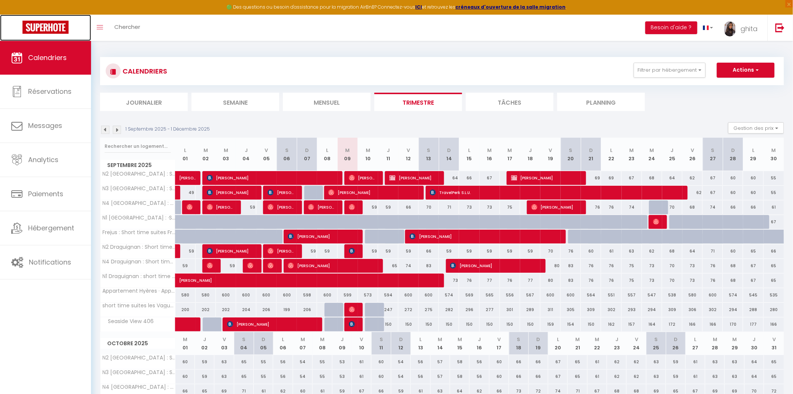
click at [34, 30] on img at bounding box center [45, 27] width 46 height 13
click at [742, 69] on button "Actions" at bounding box center [746, 70] width 58 height 15
click at [43, 29] on img at bounding box center [45, 27] width 46 height 13
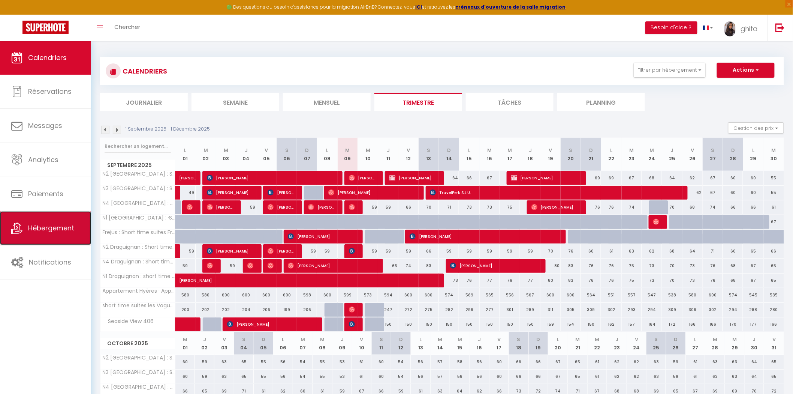
click at [33, 231] on span "Hébergement" at bounding box center [51, 227] width 46 height 9
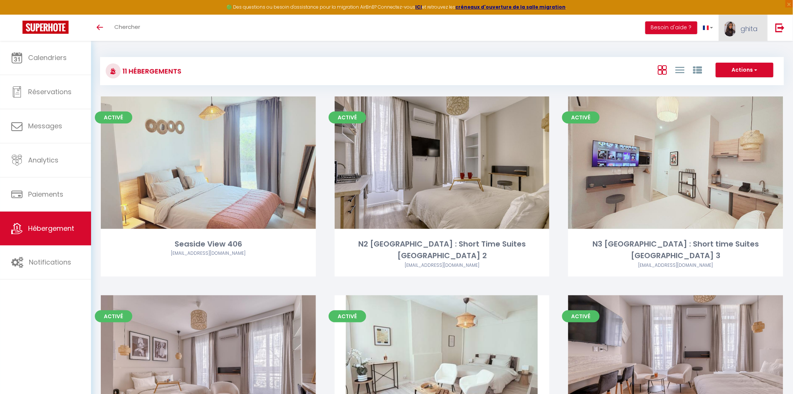
click at [749, 24] on span "ghita" at bounding box center [750, 28] width 18 height 9
click at [720, 52] on icon at bounding box center [717, 52] width 5 height 5
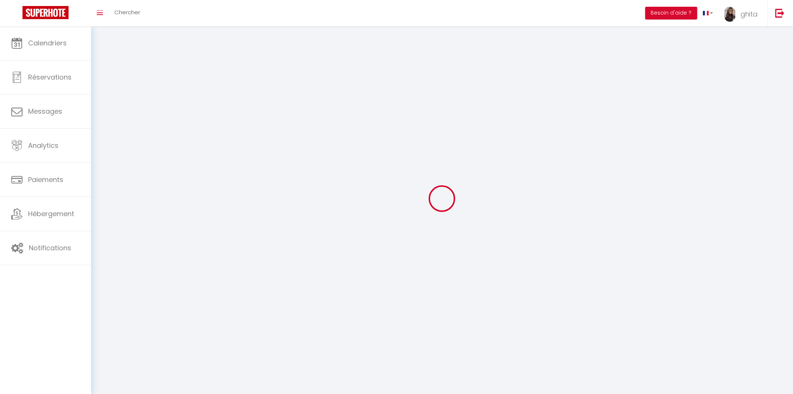
type input "ghita"
type input "vareille"
type input "0609154202"
type input "65, IMP DES RESTANQUES, chemin impair"
type input "83550"
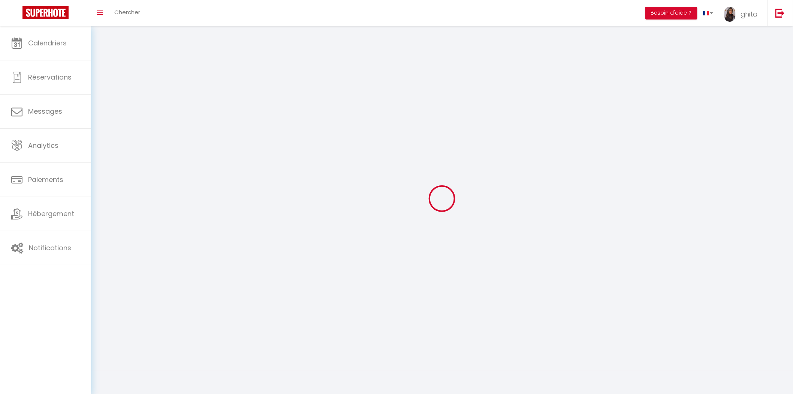
type input "VIDAUBAN"
type input "p2BFmmOYgppDcuvxibtpJnMwS"
type input "slWC8WfSqi2ySGxtDgEObB1sN"
type input "[URL][DOMAIN_NAME]"
select select "1"
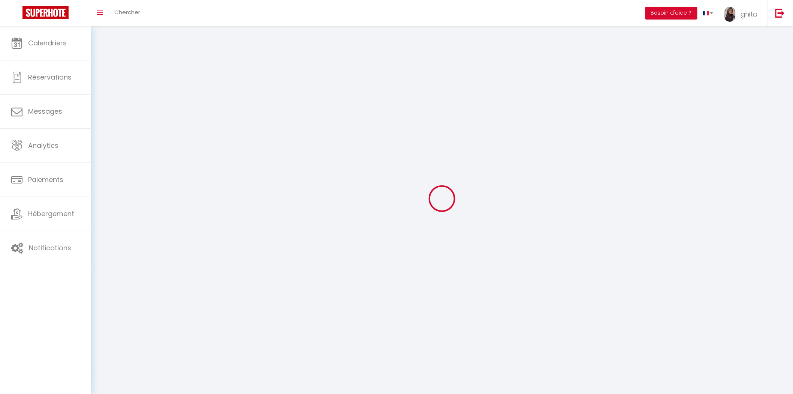
select select "28"
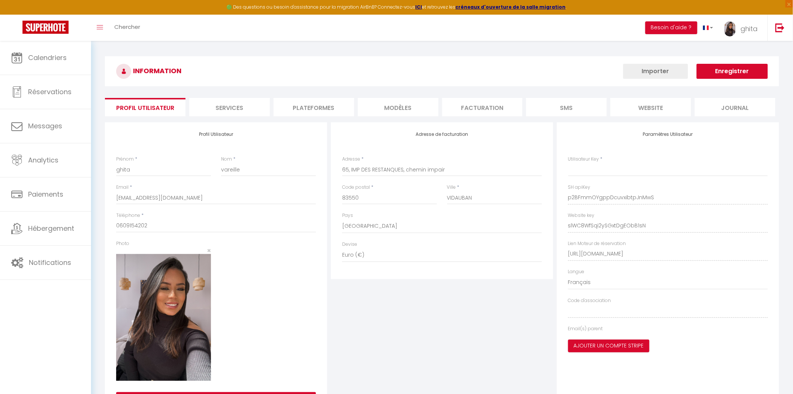
type input "p2BFmmOYgppDcuvxibtpJnMwS"
type input "slWC8WfSqi2ySGxtDgEObB1sN"
type input "[URL][DOMAIN_NAME]"
select select "fr"
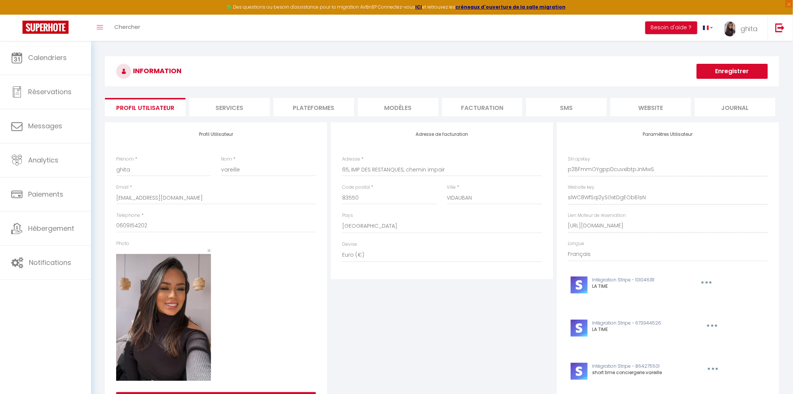
click at [307, 107] on li "Plateformes" at bounding box center [314, 107] width 81 height 18
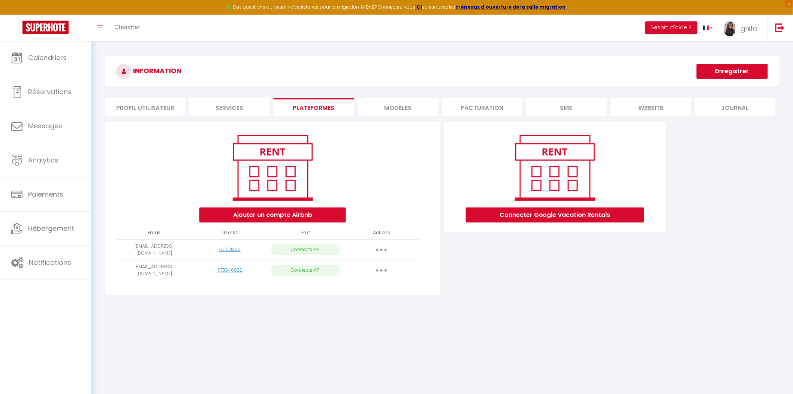
click at [385, 246] on button "button" at bounding box center [381, 250] width 21 height 12
click at [349, 292] on link "Reconnecter le compte" at bounding box center [348, 293] width 83 height 13
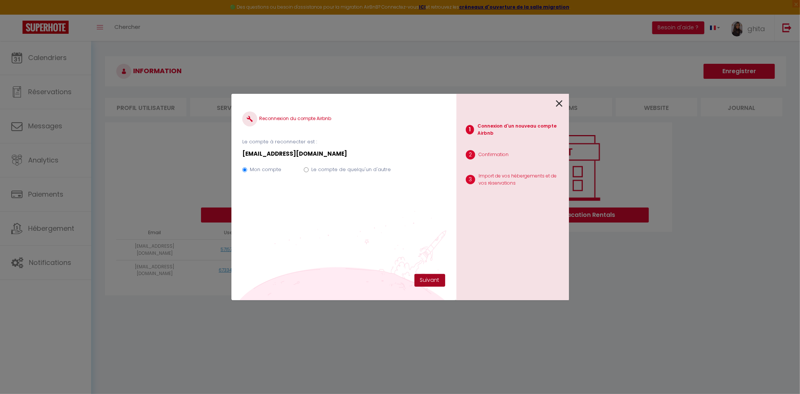
click at [432, 279] on button "Suivant" at bounding box center [429, 280] width 31 height 13
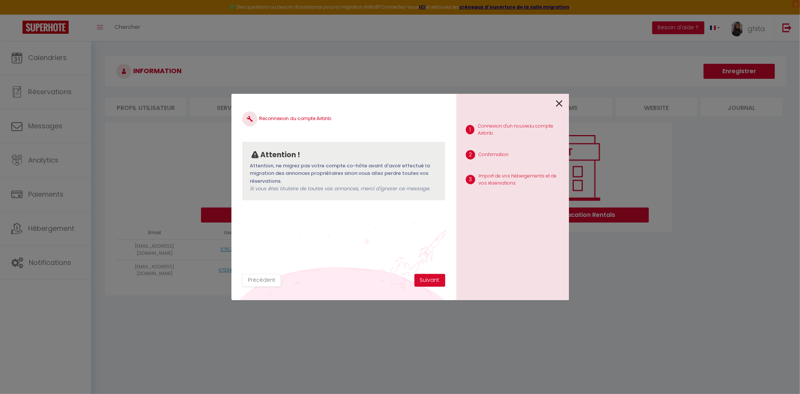
click at [559, 102] on icon at bounding box center [559, 103] width 7 height 11
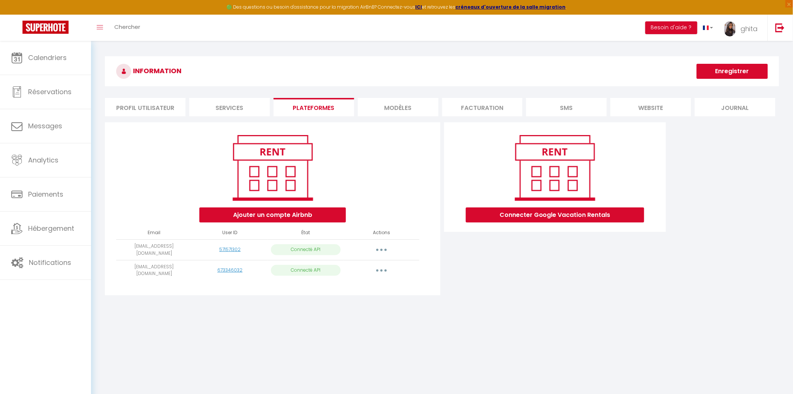
click at [387, 245] on button "button" at bounding box center [381, 250] width 21 height 12
click at [341, 263] on link "Importer les appartements" at bounding box center [348, 266] width 83 height 13
click at [341, 263] on td "Connecté API" at bounding box center [306, 270] width 76 height 21
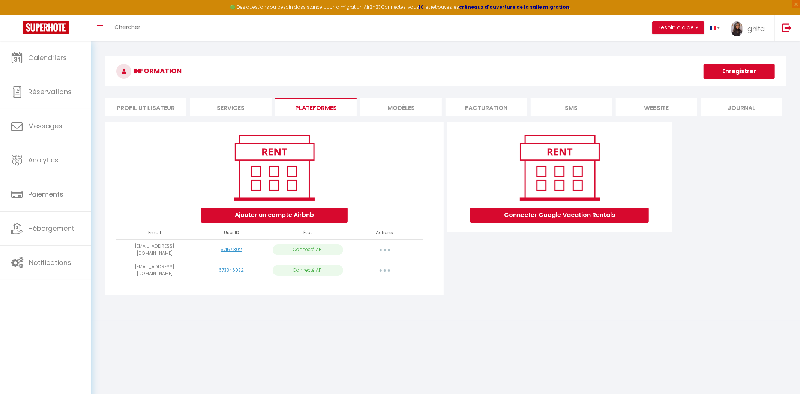
select select "44152"
select select "43337"
select select "43338"
select select "43874"
select select "69731"
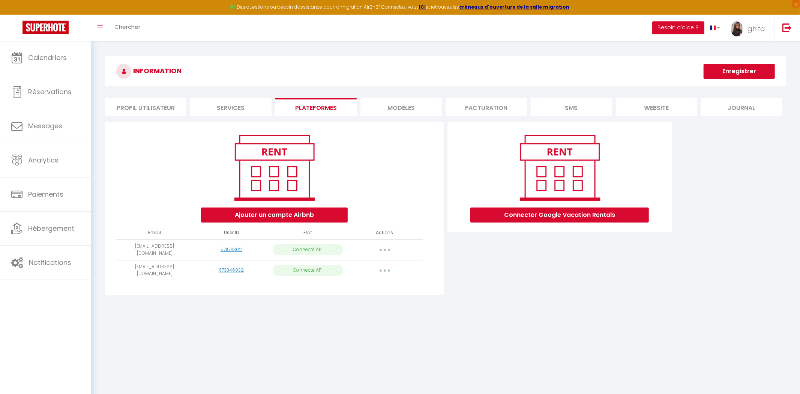
select select "69775"
select select "69862"
select select
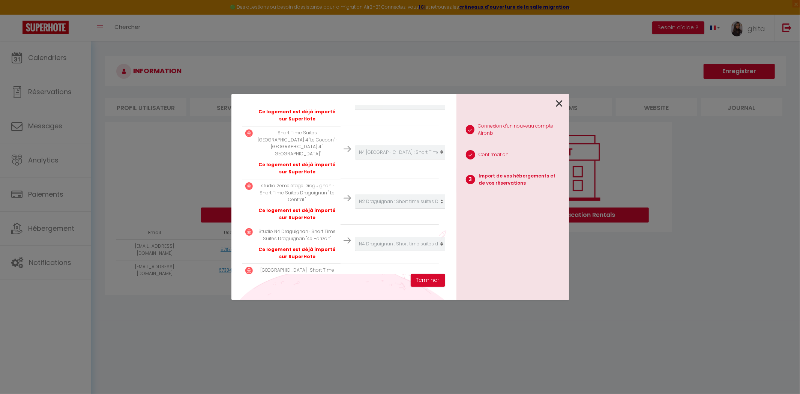
scroll to position [325, 0]
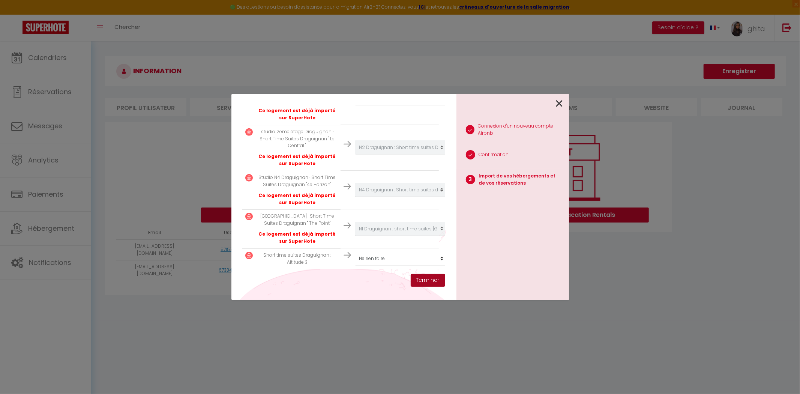
click at [429, 282] on button "Terminer" at bounding box center [428, 280] width 34 height 13
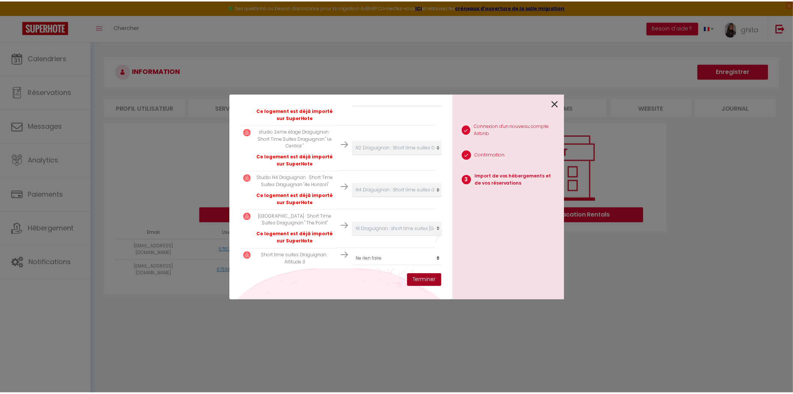
scroll to position [343, 0]
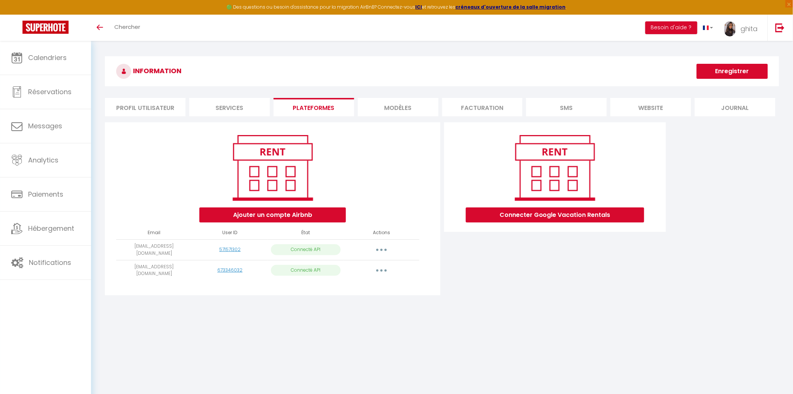
click at [382, 245] on button "button" at bounding box center [381, 250] width 21 height 12
click at [342, 267] on link "Importer les appartements" at bounding box center [348, 266] width 83 height 13
select select "44152"
select select "43337"
select select "43338"
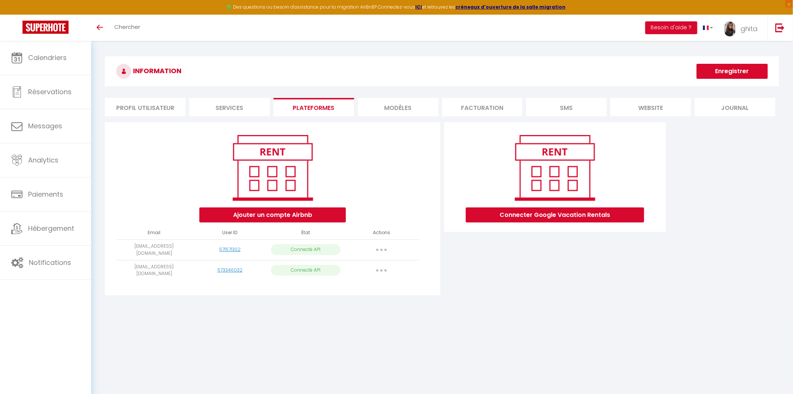
select select "43874"
select select "69731"
select select "69775"
select select "69862"
select select
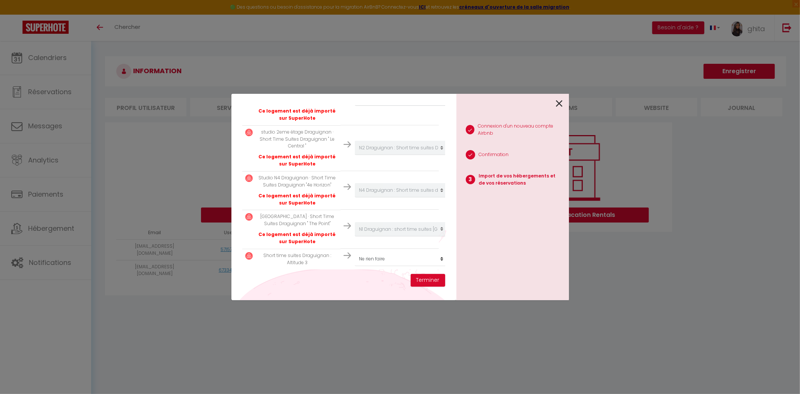
scroll to position [325, 0]
click at [435, 251] on select "Créer un nouvel hébergement Ne rien faire Seaside View 406 [GEOGRAPHIC_DATA] : …" at bounding box center [401, 258] width 92 height 14
click at [355, 251] on select "Créer un nouvel hébergement Ne rien faire Seaside View 406 [GEOGRAPHIC_DATA] : …" at bounding box center [401, 258] width 92 height 14
click at [440, 279] on button "Terminer" at bounding box center [428, 280] width 34 height 13
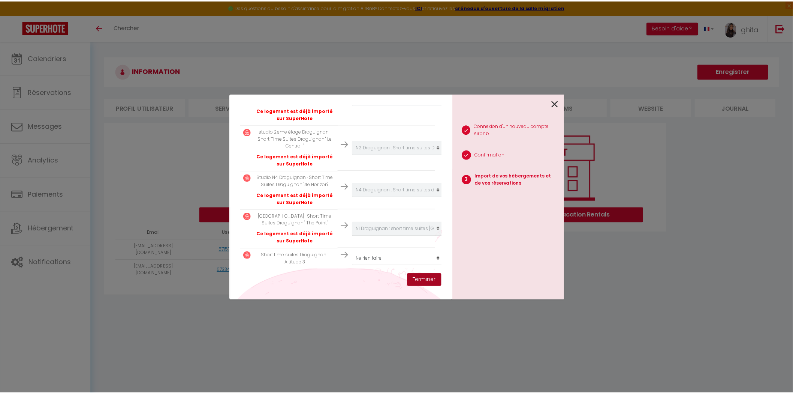
scroll to position [343, 0]
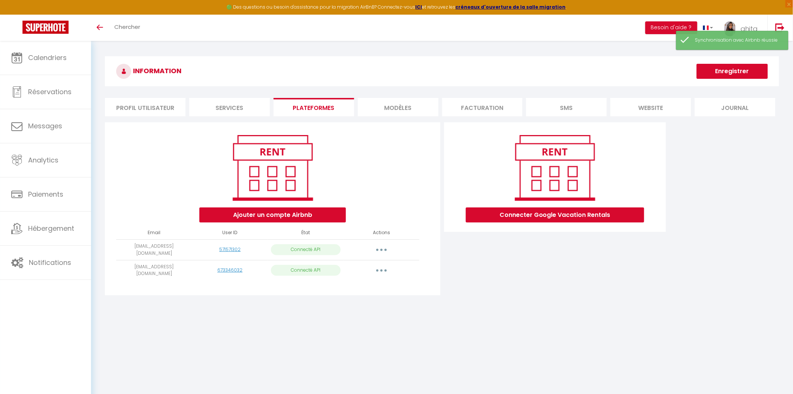
click at [745, 68] on button "Enregistrer" at bounding box center [732, 71] width 71 height 15
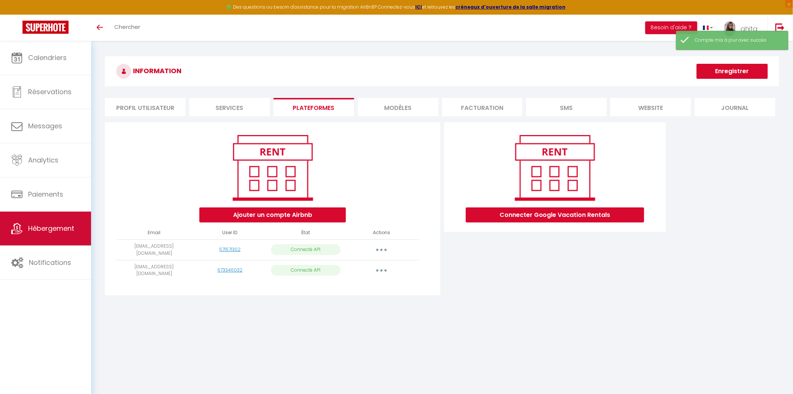
click at [65, 226] on span "Hébergement" at bounding box center [51, 227] width 46 height 9
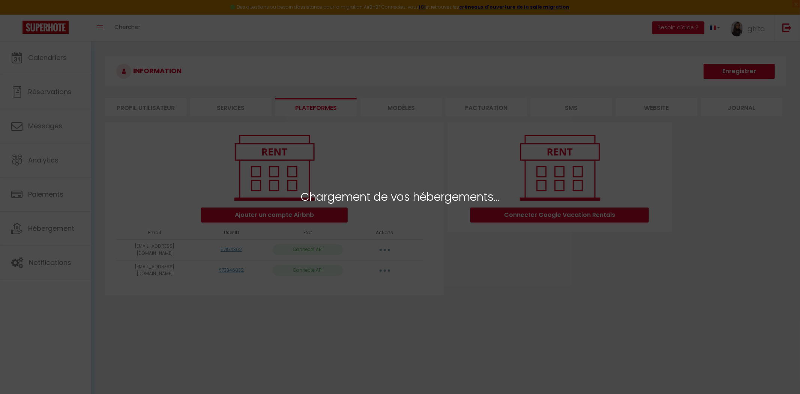
select select "44152"
select select "43337"
select select "43338"
select select "43874"
select select "69731"
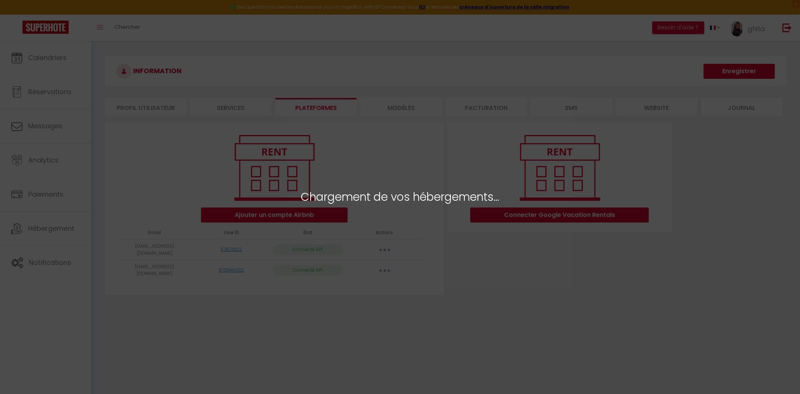
select select "69775"
select select "69862"
select select
select select "71366"
select select "72967"
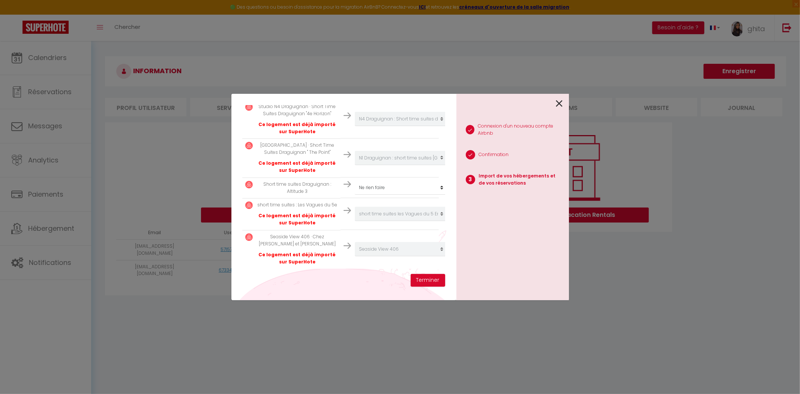
scroll to position [403, 0]
click at [375, 180] on select "Créer un nouvel hébergement Ne rien faire Seaside View 406 [GEOGRAPHIC_DATA] : …" at bounding box center [401, 187] width 92 height 14
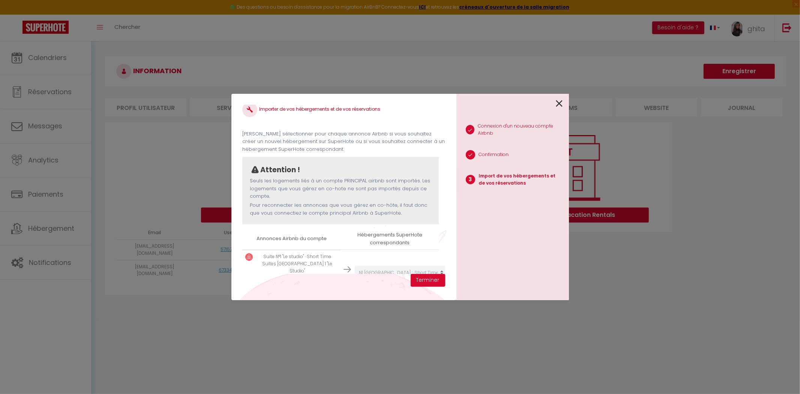
scroll to position [0, 0]
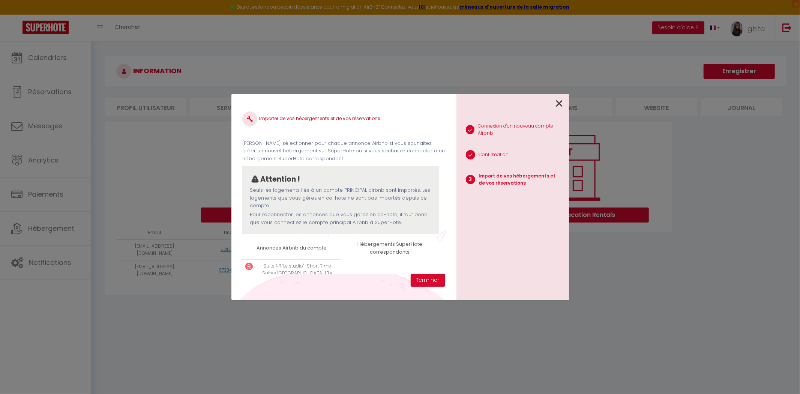
click at [559, 102] on icon at bounding box center [559, 103] width 7 height 11
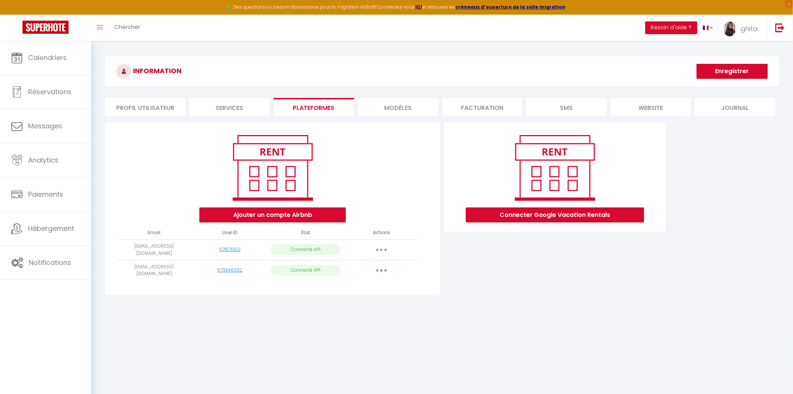
click at [384, 267] on button "button" at bounding box center [381, 270] width 21 height 12
click at [357, 285] on link "Importer les appartements" at bounding box center [348, 287] width 83 height 13
select select "71366"
select select "72967"
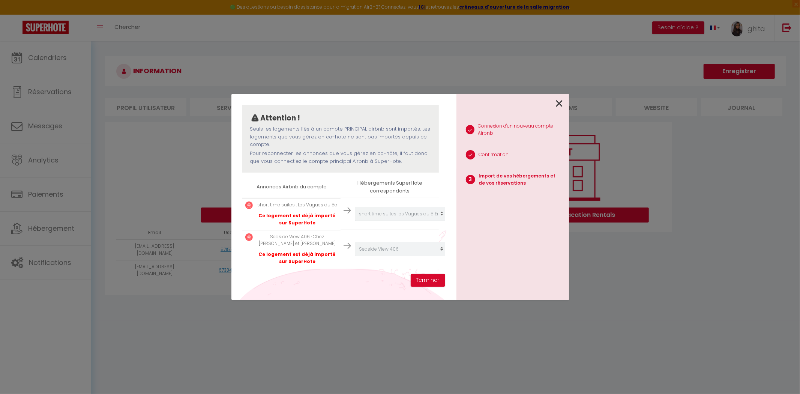
scroll to position [74, 0]
click at [561, 98] on icon at bounding box center [559, 103] width 7 height 11
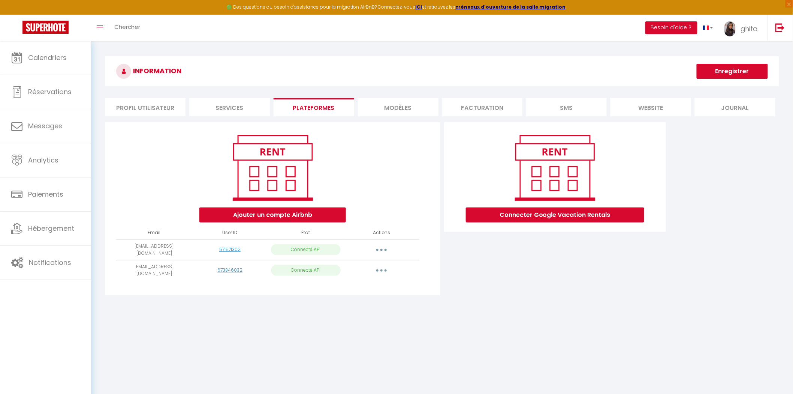
click at [387, 245] on button "button" at bounding box center [381, 250] width 21 height 12
click at [332, 280] on link "Supprimer" at bounding box center [348, 280] width 83 height 13
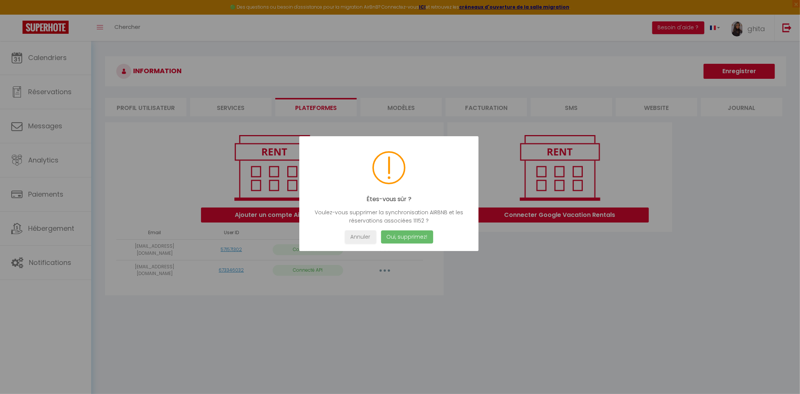
click at [411, 236] on button "Oui, supprimez!" at bounding box center [407, 236] width 52 height 13
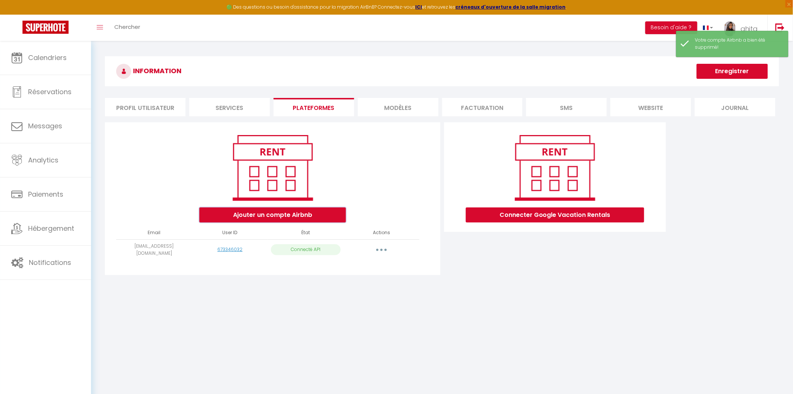
click at [279, 211] on button "Ajouter un compte Airbnb" at bounding box center [272, 214] width 147 height 15
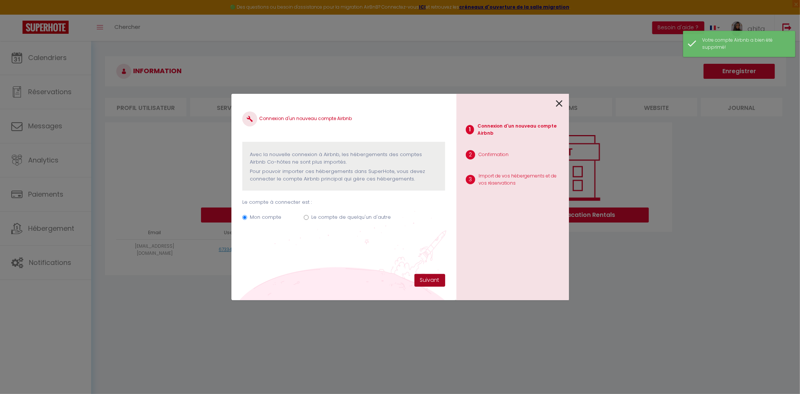
click at [425, 279] on button "Suivant" at bounding box center [429, 280] width 31 height 13
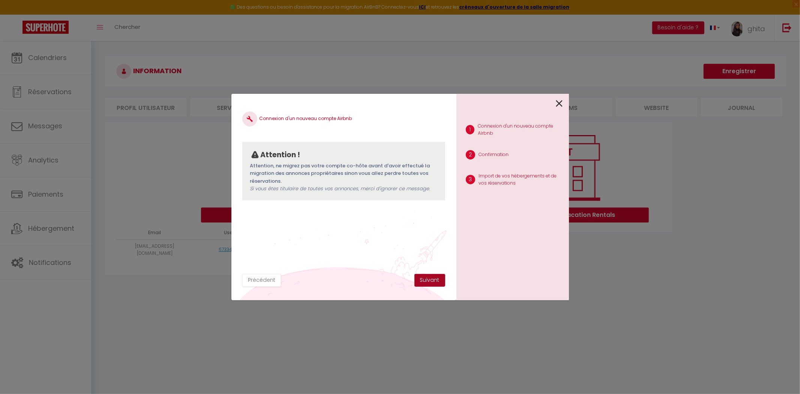
click at [425, 279] on button "Suivant" at bounding box center [429, 280] width 31 height 13
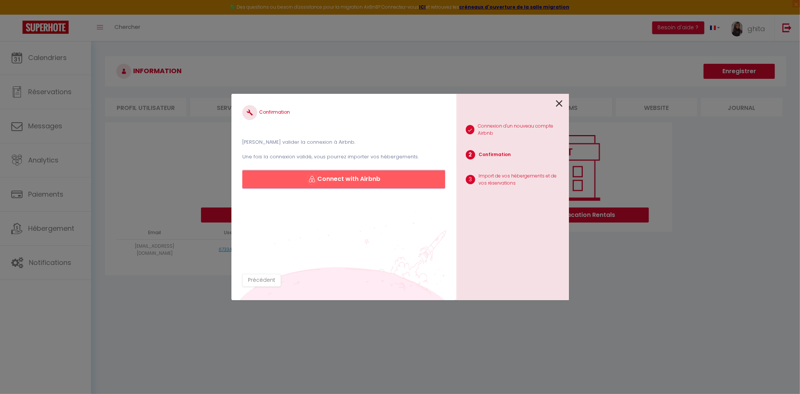
click at [358, 176] on button "Connect with Airbnb" at bounding box center [343, 179] width 202 height 18
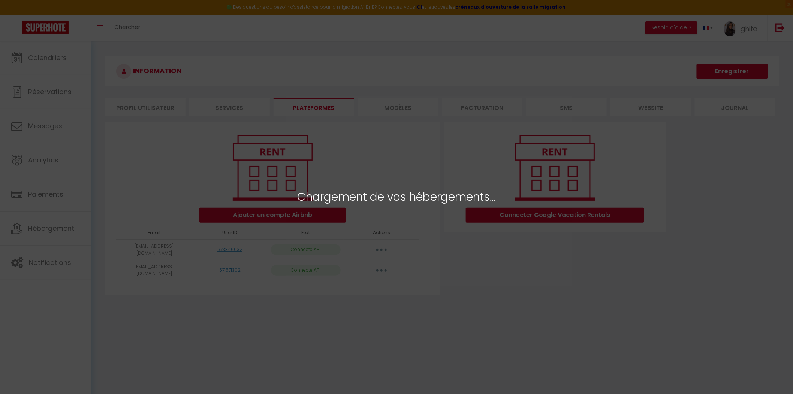
select select "71366"
select select "72967"
select select
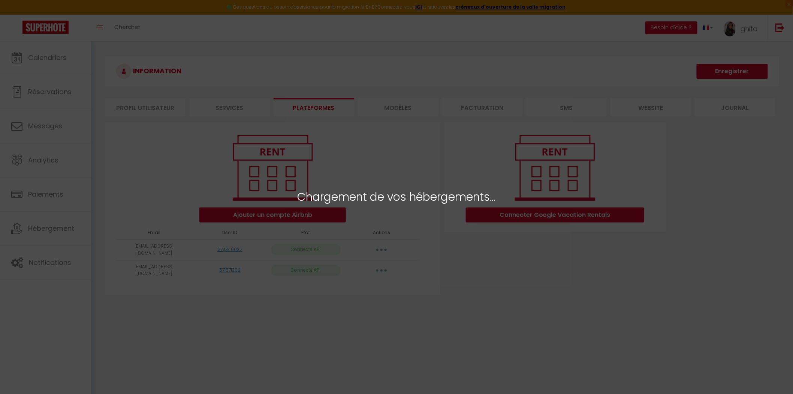
select select
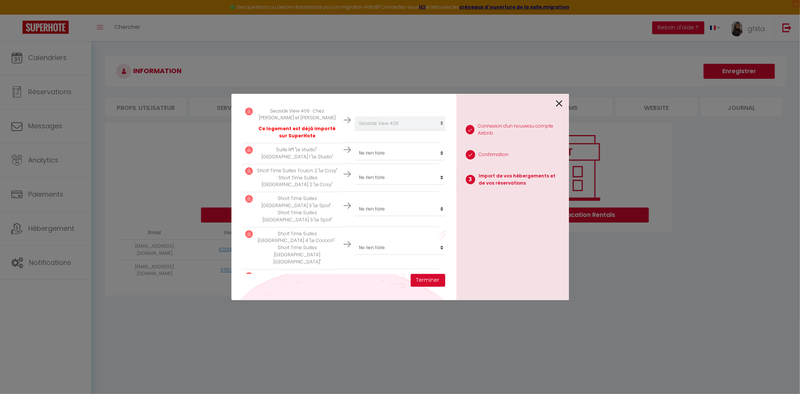
scroll to position [208, 0]
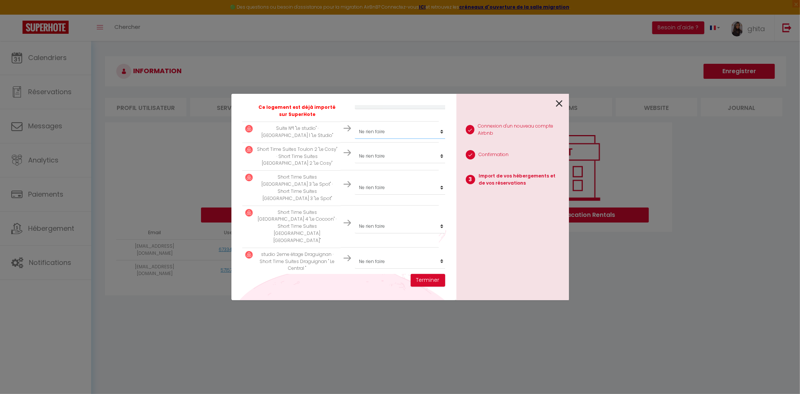
click at [383, 139] on select "Créer un nouvel hébergement Ne rien faire Seaside View 406 N2 Toulon : Short Ti…" at bounding box center [401, 131] width 92 height 14
select select "44152"
click at [355, 132] on select "Créer un nouvel hébergement Ne rien faire Seaside View 406 N2 Toulon : Short Ti…" at bounding box center [401, 131] width 92 height 14
click at [370, 163] on select "Créer un nouvel hébergement Ne rien faire Seaside View 406 N2 Toulon : Short Ti…" at bounding box center [401, 156] width 92 height 14
select select "43337"
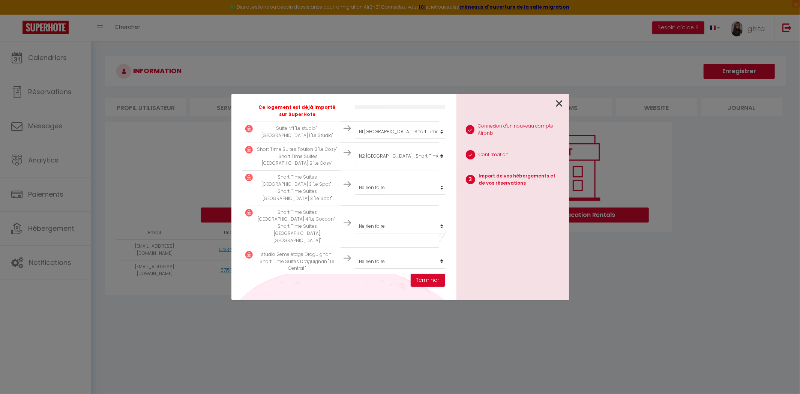
click at [355, 156] on select "Créer un nouvel hébergement Ne rien faire Seaside View 406 N2 Toulon : Short Ti…" at bounding box center [401, 156] width 92 height 14
click at [378, 189] on select "Créer un nouvel hébergement Ne rien faire Seaside View 406 N2 Toulon : Short Ti…" at bounding box center [401, 187] width 92 height 14
select select "43338"
click at [355, 184] on select "Créer un nouvel hébergement Ne rien faire Seaside View 406 N2 Toulon : Short Ti…" at bounding box center [401, 187] width 92 height 14
click at [386, 219] on select "Créer un nouvel hébergement Ne rien faire Seaside View 406 N2 Toulon : Short Ti…" at bounding box center [401, 226] width 92 height 14
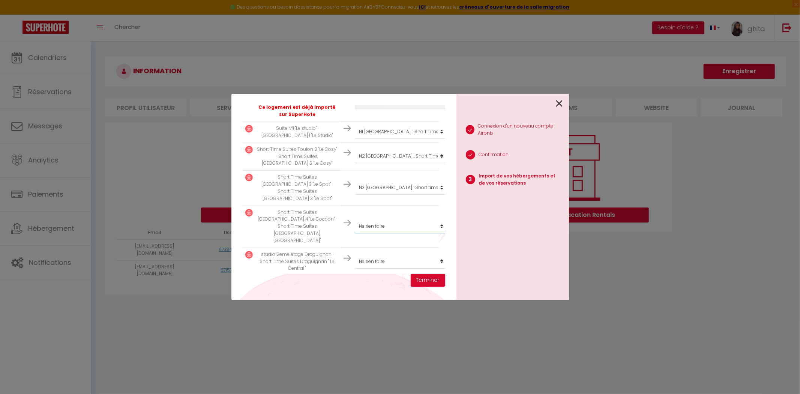
select select "43874"
click at [355, 219] on select "Créer un nouvel hébergement Ne rien faire Seaside View 406 N2 Toulon : Short Ti…" at bounding box center [401, 226] width 92 height 14
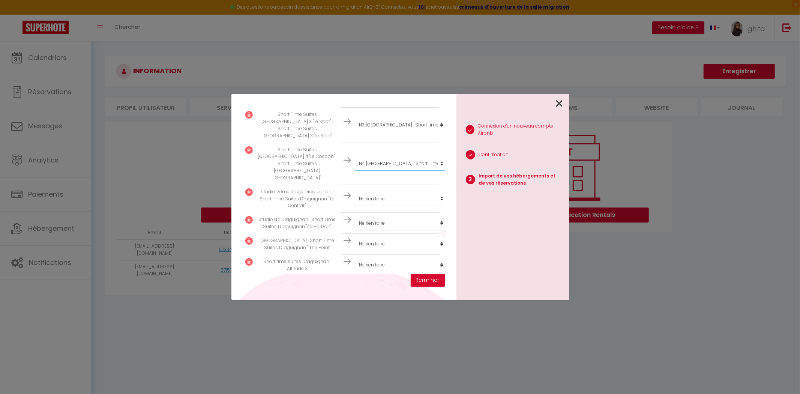
scroll to position [278, 0]
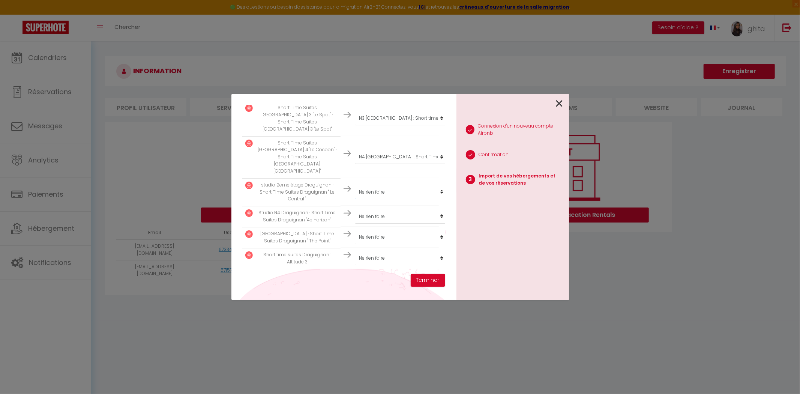
click at [374, 185] on select "Créer un nouvel hébergement Ne rien faire Seaside View 406 N2 Toulon : Short Ti…" at bounding box center [401, 192] width 92 height 14
select select "69731"
click at [355, 185] on select "Créer un nouvel hébergement Ne rien faire Seaside View 406 N2 Toulon : Short Ti…" at bounding box center [401, 192] width 92 height 14
click at [381, 209] on select "Créer un nouvel hébergement Ne rien faire Seaside View 406 N2 Toulon : Short Ti…" at bounding box center [401, 216] width 92 height 14
select select "69775"
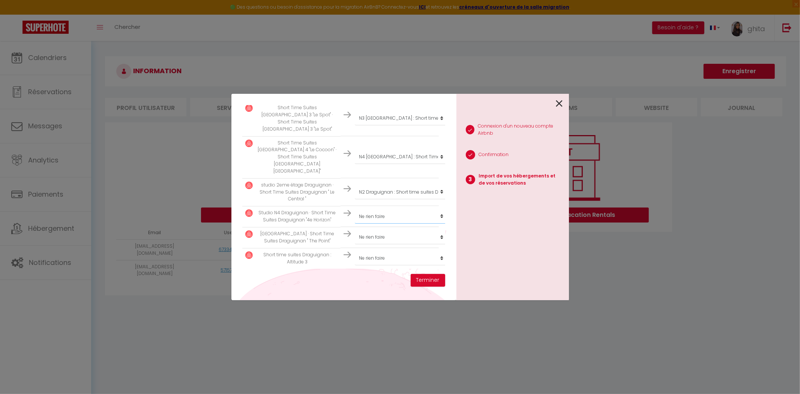
click at [355, 209] on select "Créer un nouvel hébergement Ne rien faire Seaside View 406 N2 Toulon : Short Ti…" at bounding box center [401, 216] width 92 height 14
click at [376, 230] on select "Créer un nouvel hébergement Ne rien faire Seaside View 406 N2 Toulon : Short Ti…" at bounding box center [401, 237] width 92 height 14
select select "69862"
click at [355, 230] on select "Créer un nouvel hébergement Ne rien faire Seaside View 406 N2 Toulon : Short Ti…" at bounding box center [401, 237] width 92 height 14
click at [387, 251] on select "Créer un nouvel hébergement Ne rien faire Seaside View 406 N2 Toulon : Short Ti…" at bounding box center [401, 258] width 92 height 14
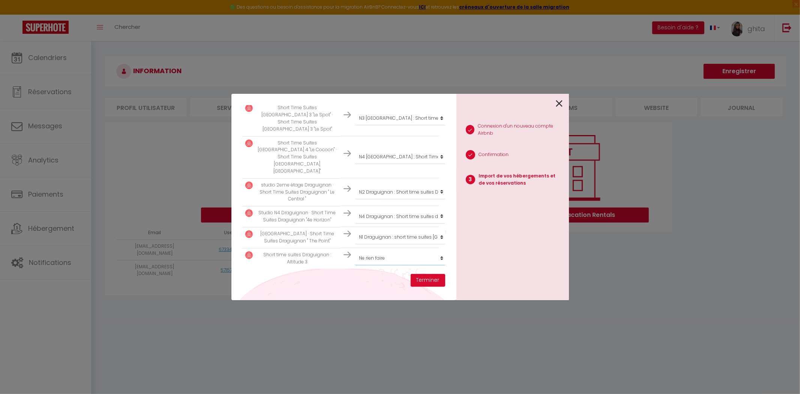
select select "create_new"
click at [355, 251] on select "Créer un nouvel hébergement Ne rien faire Seaside View 406 N2 Toulon : Short Ti…" at bounding box center [401, 258] width 92 height 14
click at [424, 276] on button "Terminer" at bounding box center [428, 280] width 34 height 13
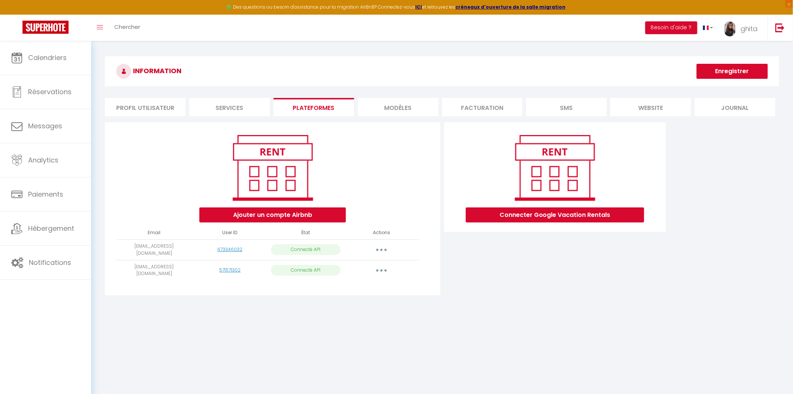
click at [379, 246] on button "button" at bounding box center [381, 250] width 21 height 12
click at [360, 267] on link "Importer les appartements" at bounding box center [348, 266] width 83 height 13
select select "71366"
select select "72967"
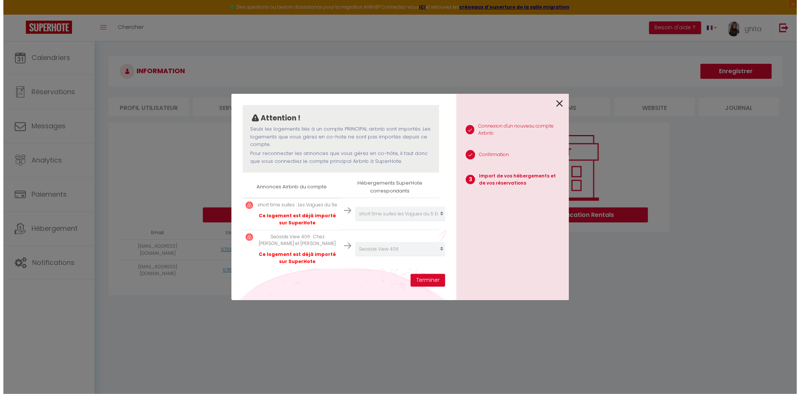
scroll to position [74, 0]
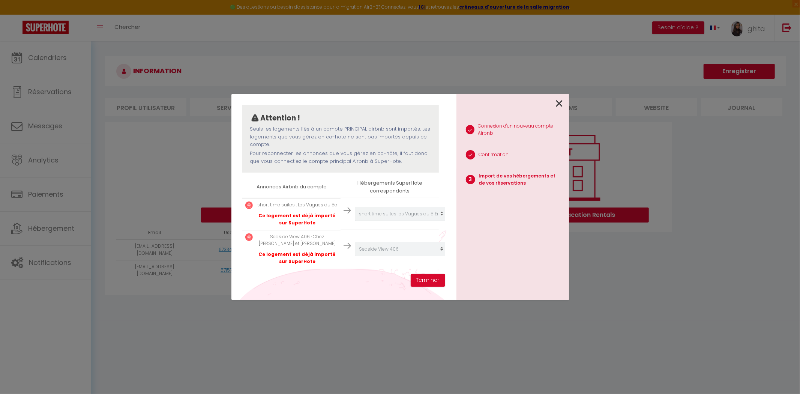
click at [557, 102] on icon at bounding box center [559, 103] width 7 height 11
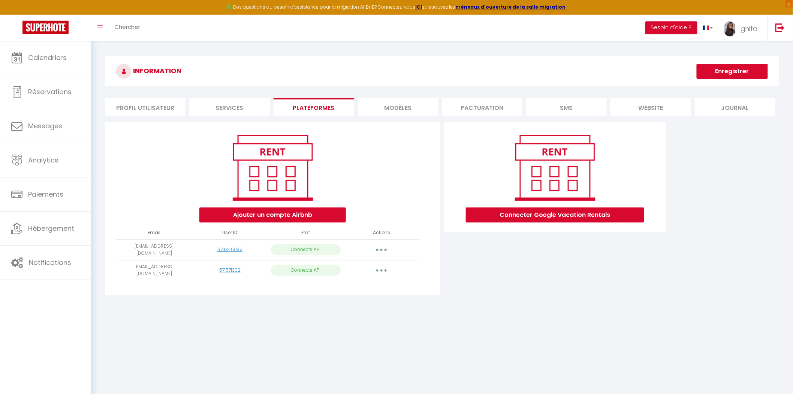
click at [381, 265] on button "button" at bounding box center [381, 270] width 21 height 12
click at [358, 286] on link "Importer les appartements" at bounding box center [348, 287] width 83 height 13
select select
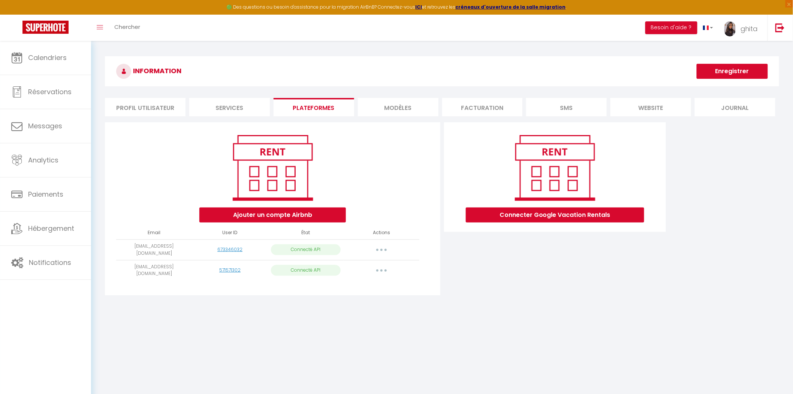
select select
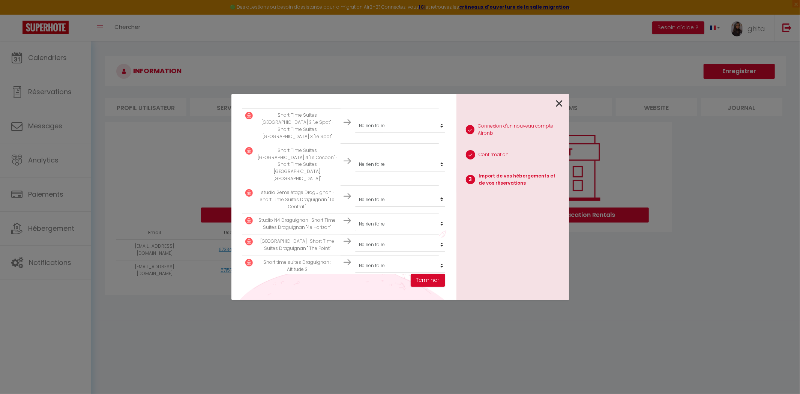
scroll to position [200, 0]
click at [393, 258] on select "Créer un nouvel hébergement Ne rien faire Seaside View 406 N2 Toulon : Short Ti…" at bounding box center [401, 265] width 92 height 14
click at [340, 234] on td "Créer un nouvel hébergement Ne rien faire Seaside View 406 N2 Toulon : Short Ti…" at bounding box center [389, 244] width 98 height 21
click at [392, 237] on select "Créer un nouvel hébergement Ne rien faire Seaside View 406 N2 Toulon : Short Ti…" at bounding box center [401, 244] width 92 height 14
select select "69862"
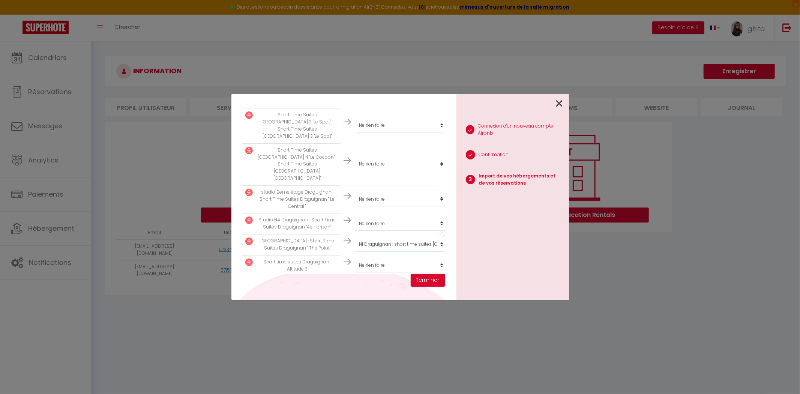
click at [355, 237] on select "Créer un nouvel hébergement Ne rien faire Seaside View 406 N2 Toulon : Short Ti…" at bounding box center [401, 244] width 92 height 14
click at [380, 216] on select "Créer un nouvel hébergement Ne rien faire Seaside View 406 N2 Toulon : Short Ti…" at bounding box center [401, 223] width 92 height 14
select select "69775"
click at [355, 216] on select "Créer un nouvel hébergement Ne rien faire Seaside View 406 N2 Toulon : Short Ti…" at bounding box center [401, 223] width 92 height 14
click at [391, 192] on select "Créer un nouvel hébergement Ne rien faire Seaside View 406 N2 Toulon : Short Ti…" at bounding box center [401, 199] width 92 height 14
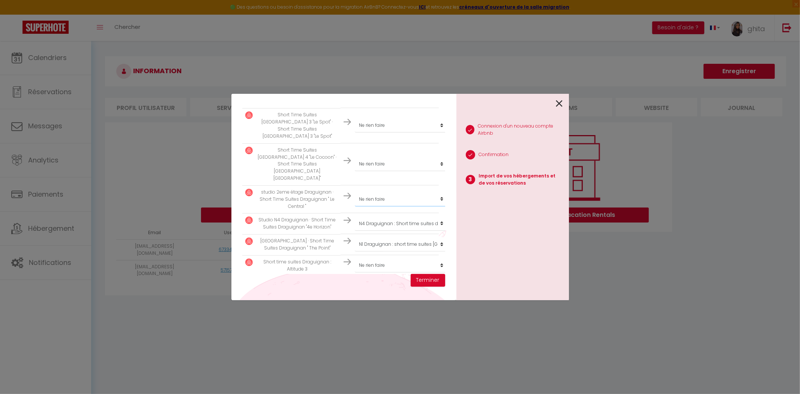
select select "69731"
click at [355, 192] on select "Créer un nouvel hébergement Ne rien faire Seaside View 406 N2 Toulon : Short Ti…" at bounding box center [401, 199] width 92 height 14
click at [372, 157] on select "Créer un nouvel hébergement Ne rien faire Seaside View 406 N2 Toulon : Short Ti…" at bounding box center [401, 164] width 92 height 14
select select "43874"
click at [355, 157] on select "Créer un nouvel hébergement Ne rien faire Seaside View 406 N2 Toulon : Short Ti…" at bounding box center [401, 164] width 92 height 14
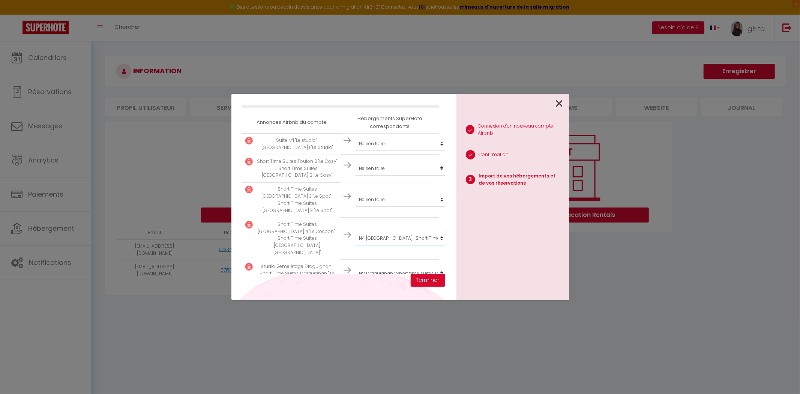
scroll to position [117, 0]
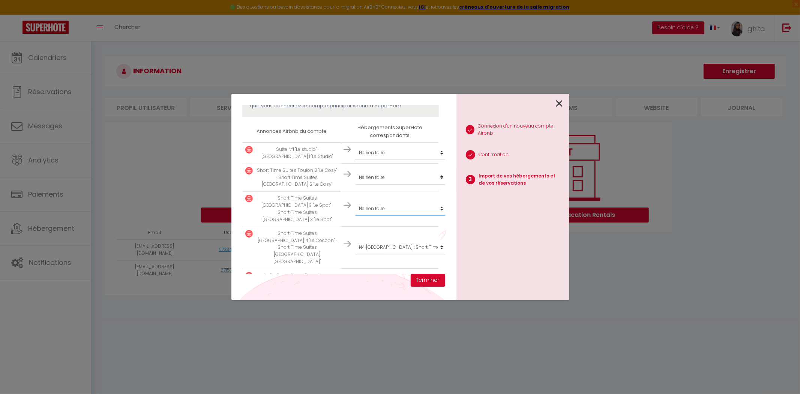
click at [383, 205] on select "Créer un nouvel hébergement Ne rien faire Seaside View 406 N2 Toulon : Short Ti…" at bounding box center [401, 208] width 92 height 14
select select "43338"
click at [355, 201] on select "Créer un nouvel hébergement Ne rien faire Seaside View 406 N2 Toulon : Short Ti…" at bounding box center [401, 208] width 92 height 14
click at [388, 177] on select "Créer un nouvel hébergement Ne rien faire Seaside View 406 N2 Toulon : Short Ti…" at bounding box center [401, 177] width 92 height 14
select select "43337"
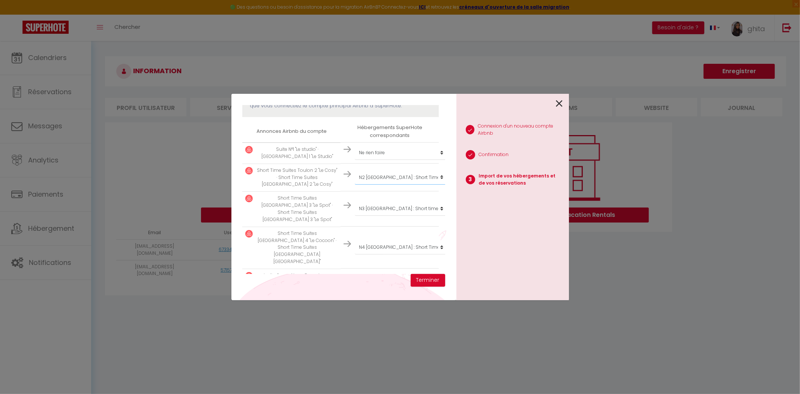
click at [355, 170] on select "Créer un nouvel hébergement Ne rien faire Seaside View 406 N2 Toulon : Short Ti…" at bounding box center [401, 177] width 92 height 14
click at [378, 151] on select "Créer un nouvel hébergement Ne rien faire Seaside View 406 N2 Toulon : Short Ti…" at bounding box center [401, 152] width 92 height 14
select select "44152"
click at [355, 145] on select "Créer un nouvel hébergement Ne rien faire Seaside View 406 N2 Toulon : Short Ti…" at bounding box center [401, 152] width 92 height 14
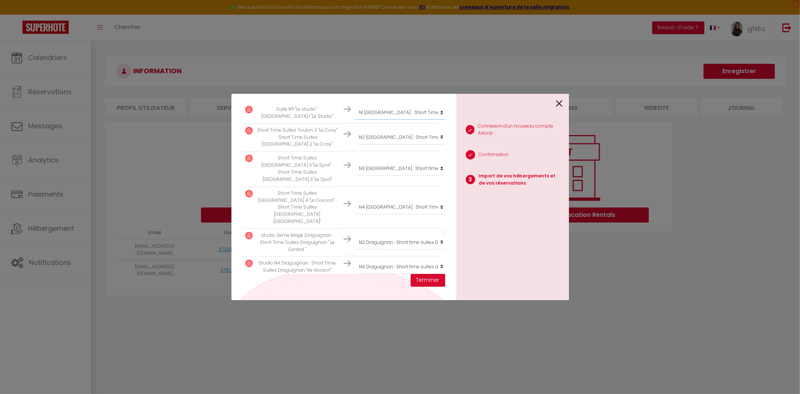
scroll to position [200, 0]
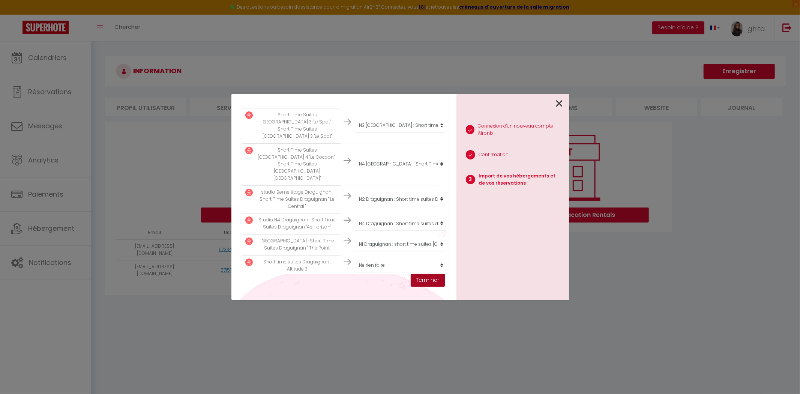
click at [421, 279] on button "Terminer" at bounding box center [428, 280] width 34 height 13
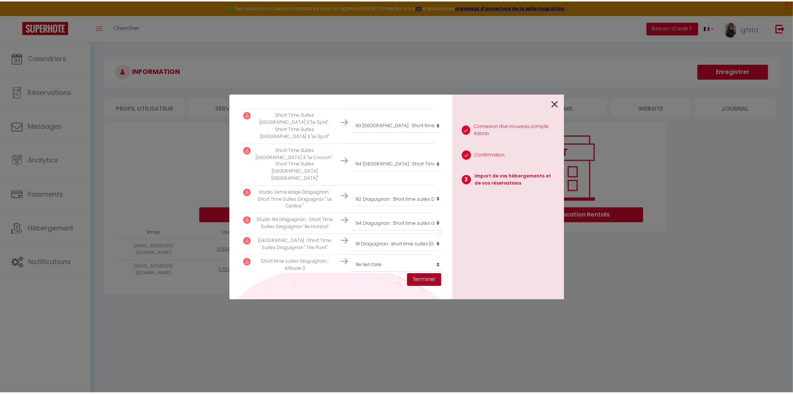
scroll to position [219, 0]
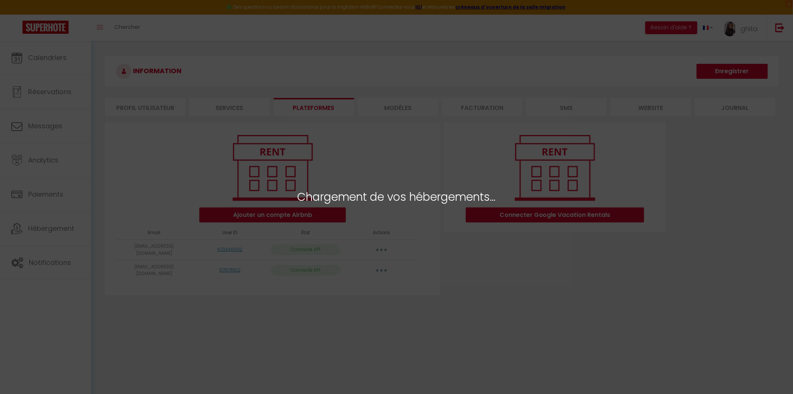
select select "71366"
select select "72967"
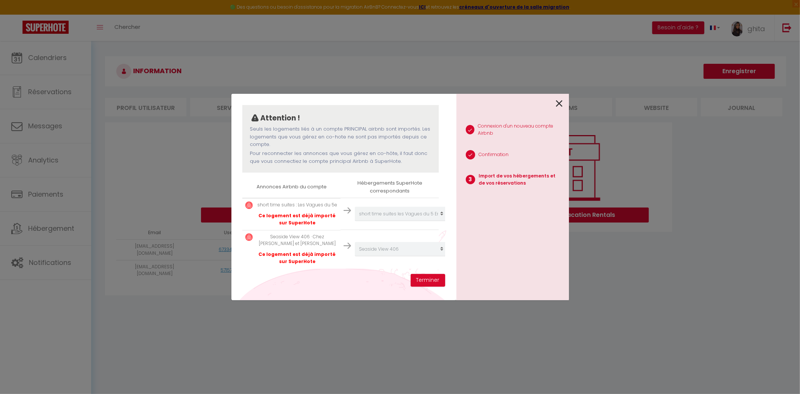
click at [555, 98] on div at bounding box center [509, 103] width 106 height 18
click at [559, 102] on icon at bounding box center [559, 103] width 7 height 11
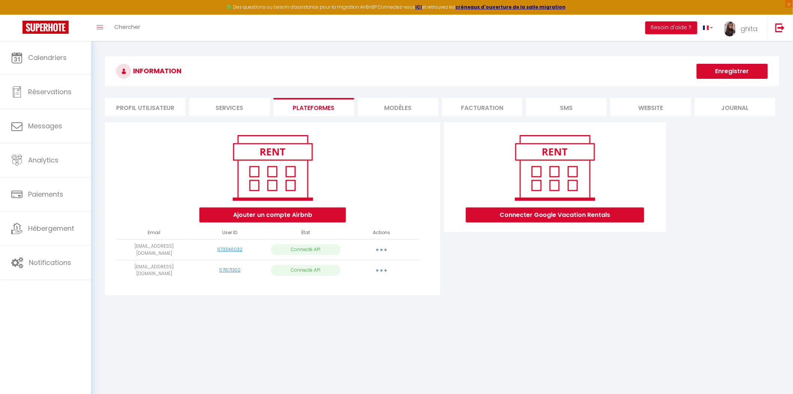
click at [386, 268] on button "button" at bounding box center [381, 270] width 21 height 12
click at [351, 284] on link "Importer les appartements" at bounding box center [348, 287] width 83 height 13
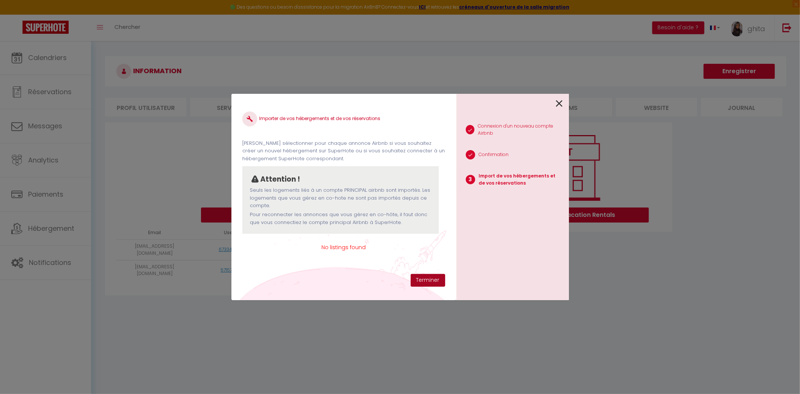
click at [425, 278] on button "Terminer" at bounding box center [428, 280] width 34 height 13
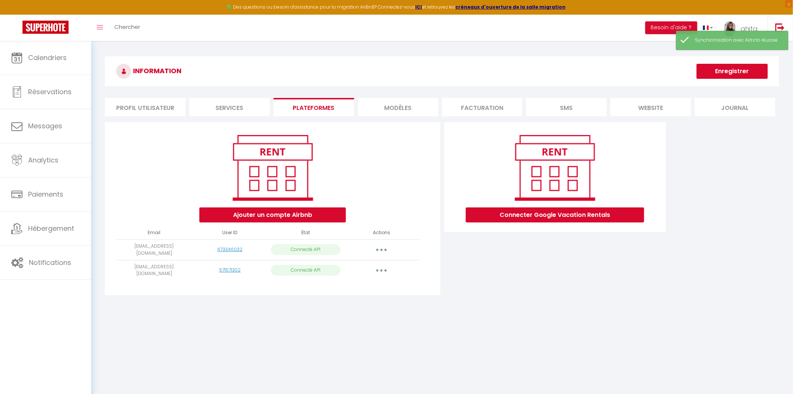
click at [375, 268] on button "button" at bounding box center [381, 270] width 21 height 12
